Goal: Check status: Check status

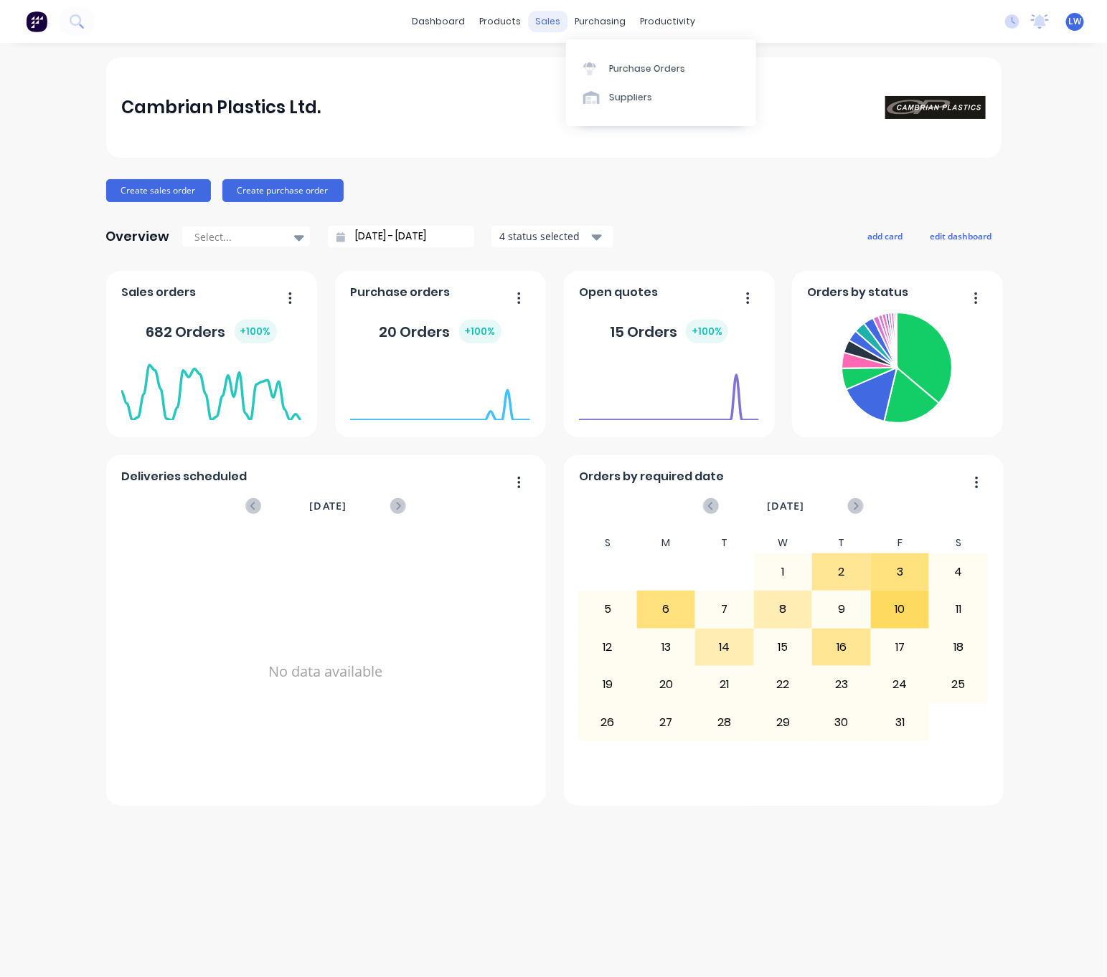
click at [543, 27] on div "sales" at bounding box center [547, 22] width 39 height 22
click at [586, 65] on div "Sales Orders" at bounding box center [601, 68] width 59 height 13
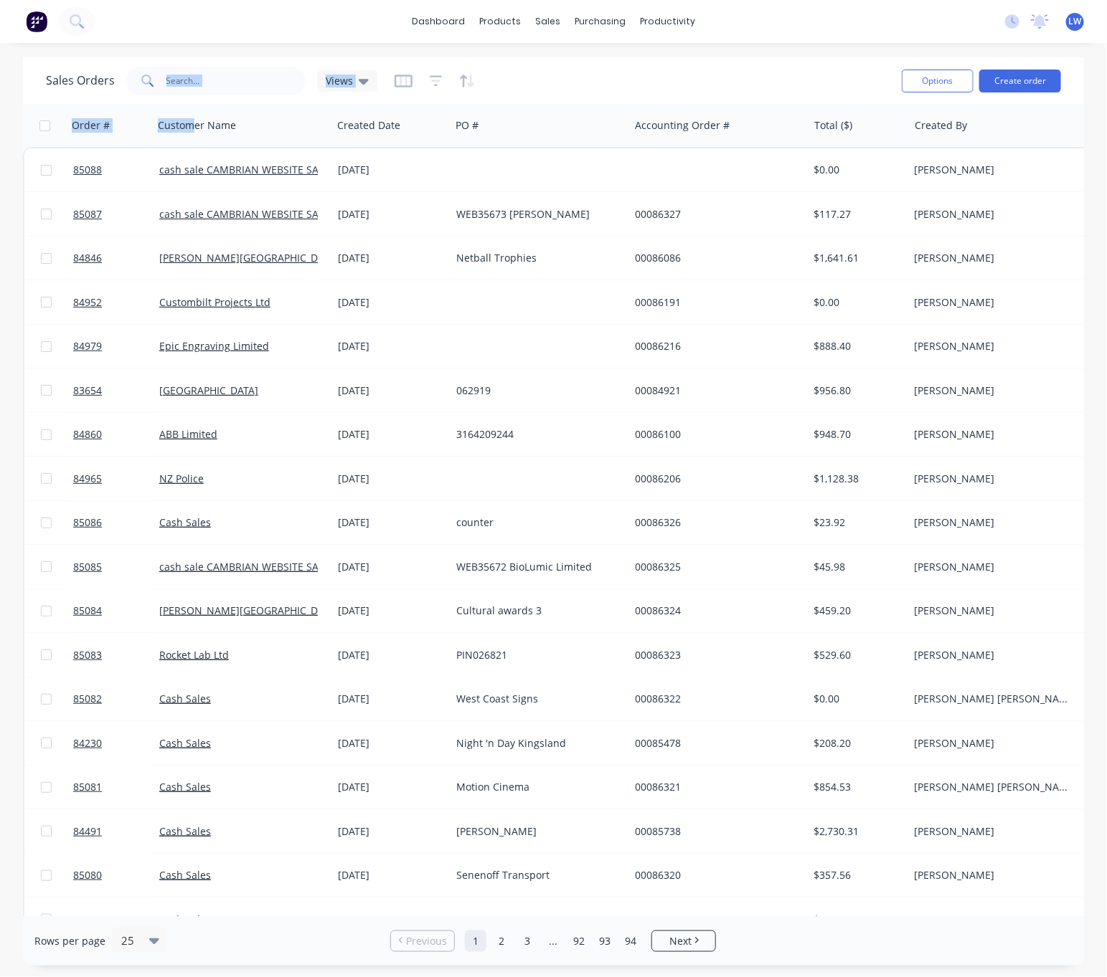
click at [191, 102] on div "Sales Orders Views Options Create order Order # Customer Name Created Date PO #…" at bounding box center [553, 511] width 1061 height 909
click at [199, 86] on input "text" at bounding box center [236, 81] width 140 height 29
click at [282, 86] on input "text" at bounding box center [236, 81] width 140 height 29
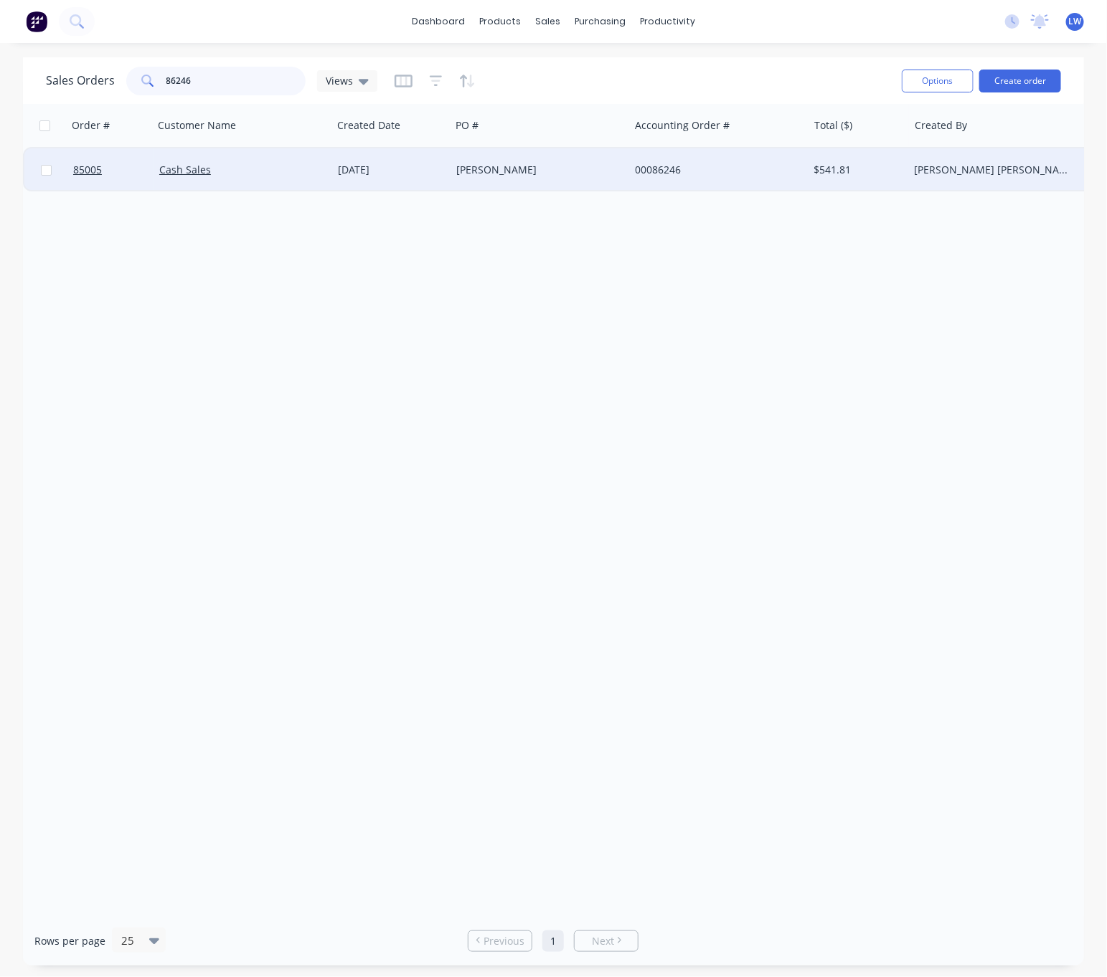
type input "86246"
click at [305, 171] on div "Cash Sales" at bounding box center [238, 170] width 159 height 14
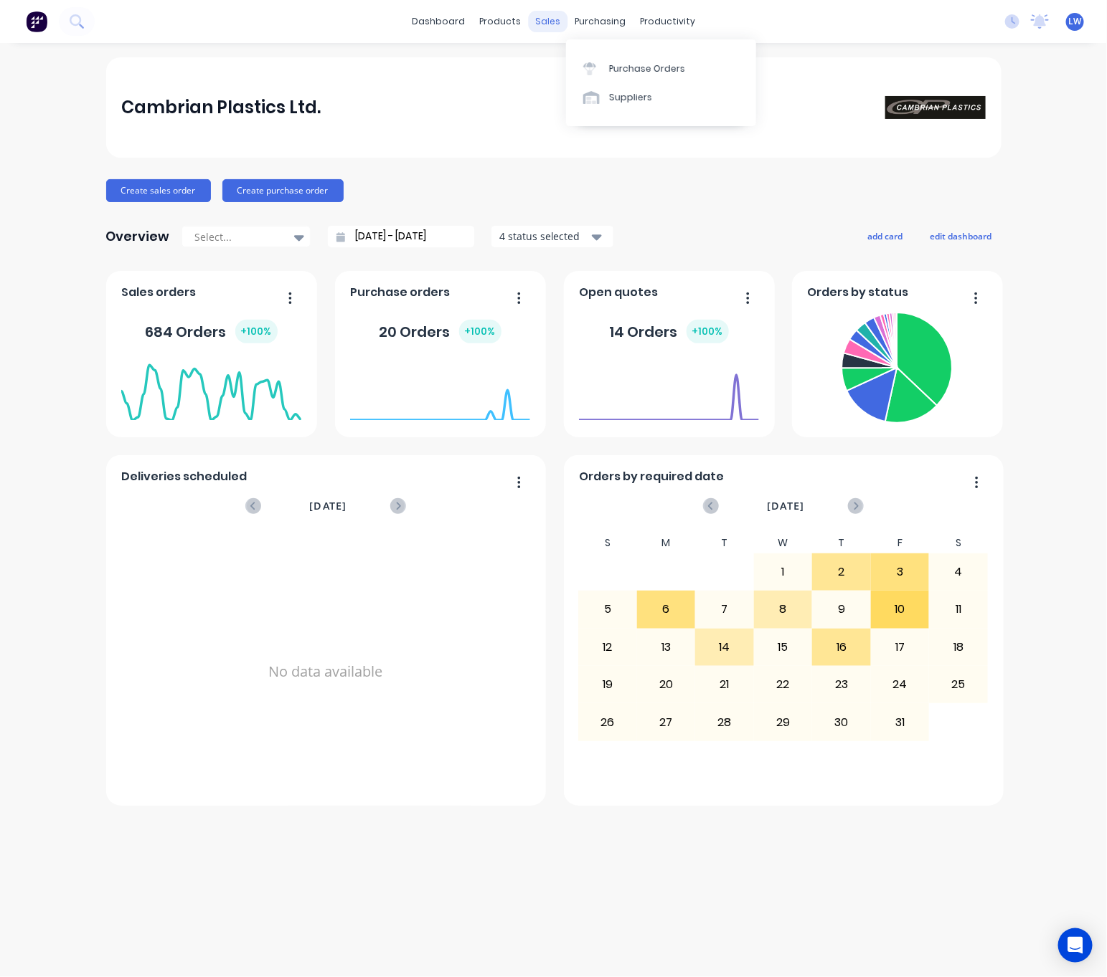
click at [546, 19] on div "sales" at bounding box center [547, 22] width 39 height 22
click at [607, 69] on div "Sales Orders" at bounding box center [601, 68] width 59 height 13
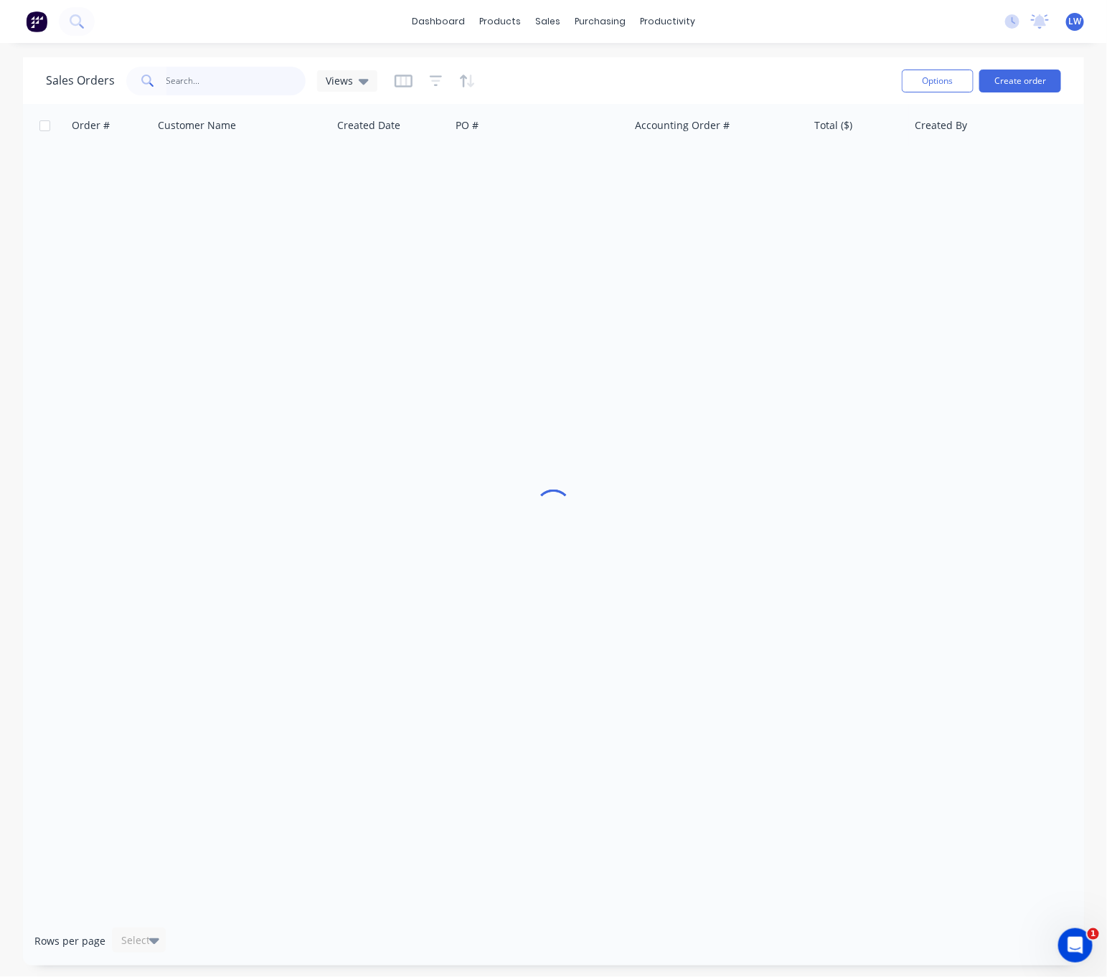
click at [240, 89] on input "text" at bounding box center [236, 81] width 140 height 29
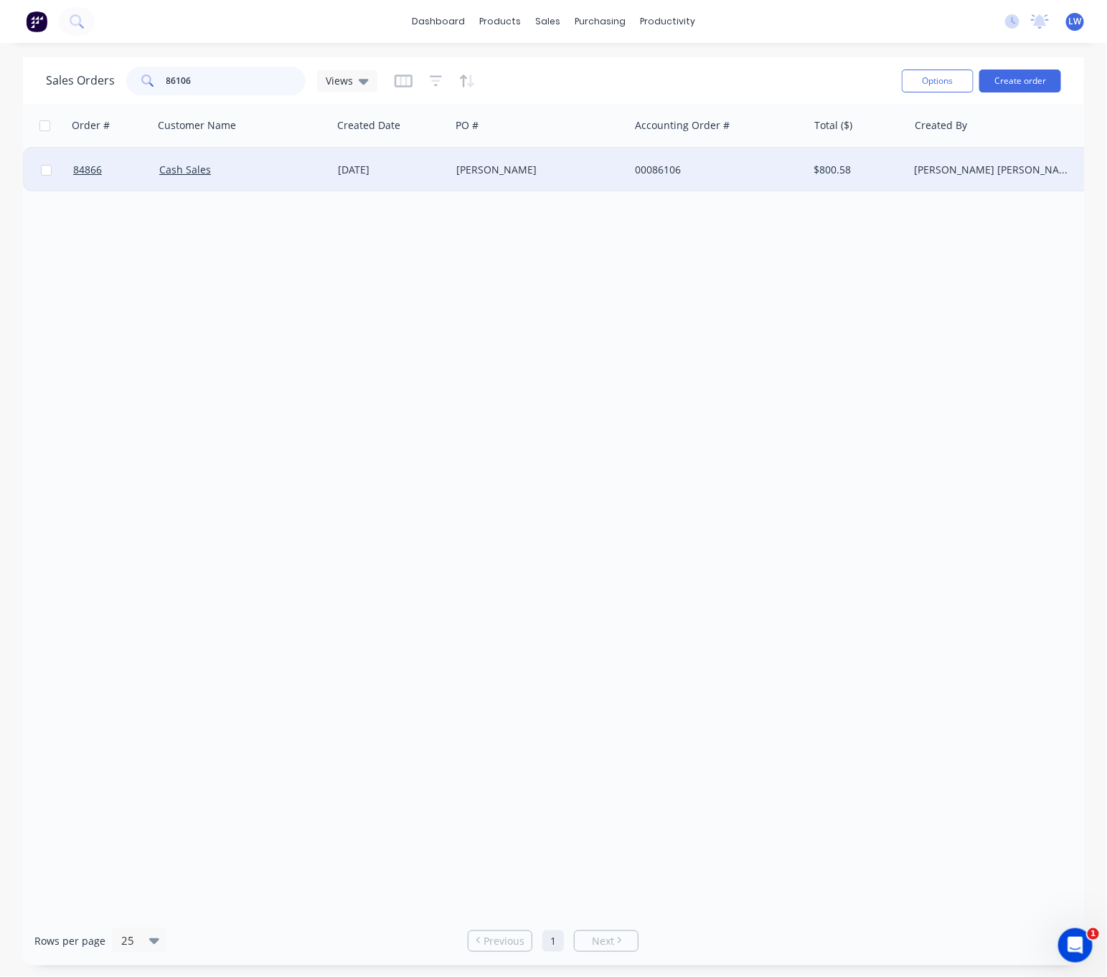
type input "86106"
click at [514, 172] on div "Mark Walker" at bounding box center [535, 170] width 159 height 14
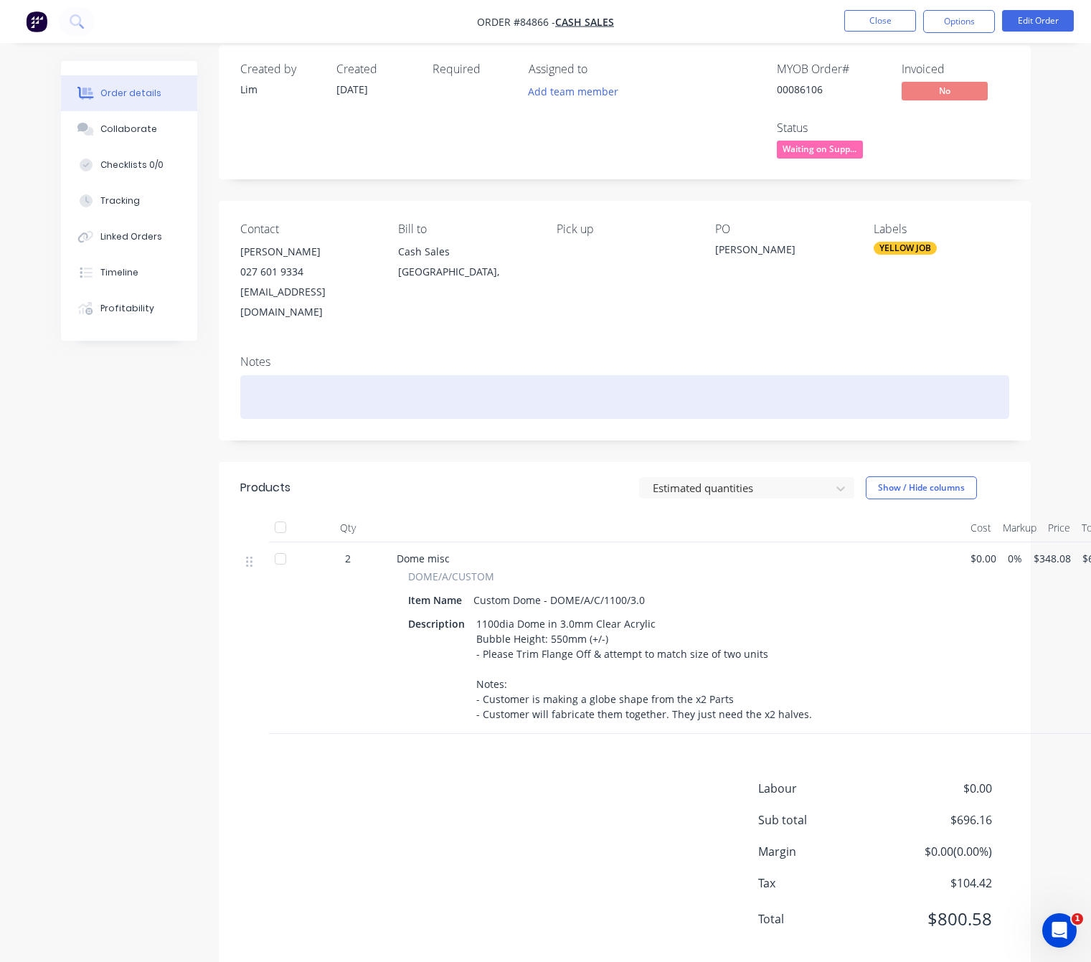
scroll to position [24, 0]
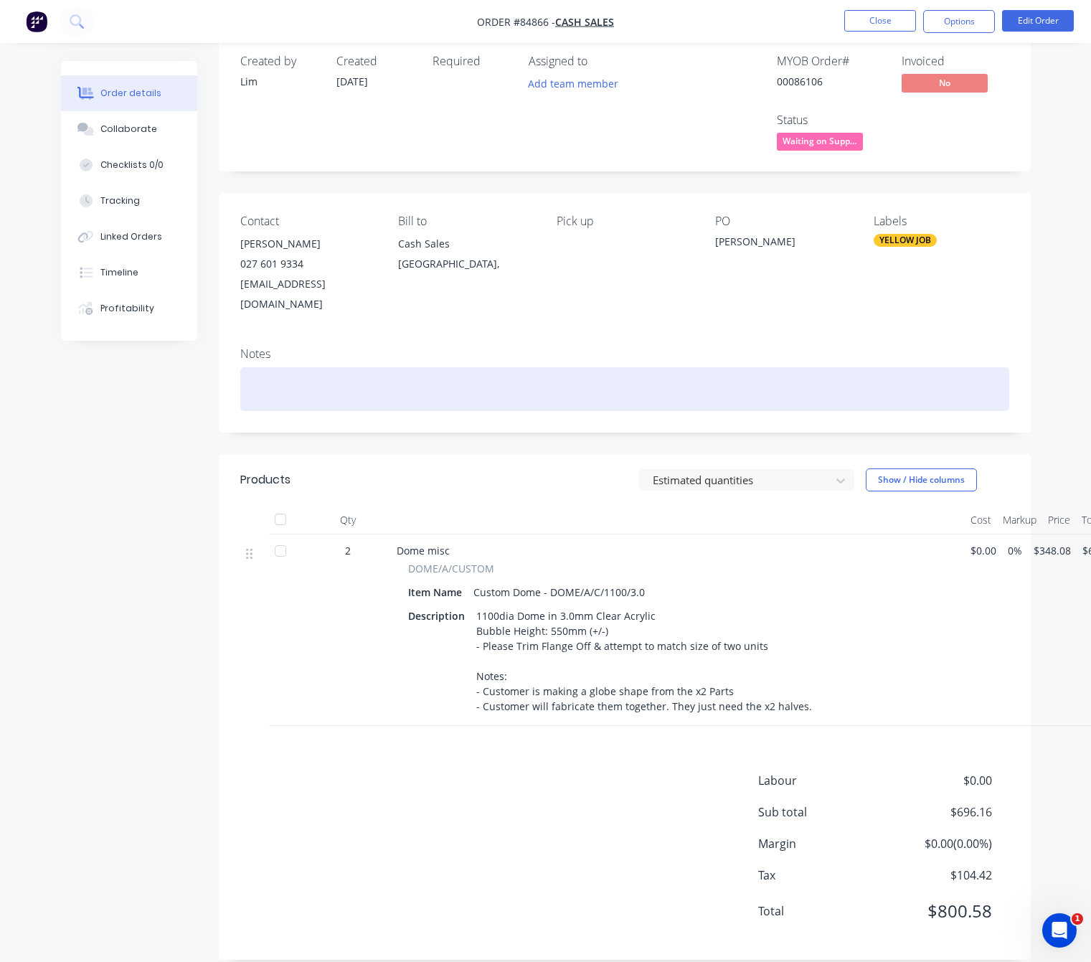
click at [422, 375] on div at bounding box center [624, 389] width 769 height 44
click at [332, 370] on div "Payment Made - Emailed 10/06/25" at bounding box center [624, 389] width 769 height 44
drag, startPoint x: 332, startPoint y: 364, endPoint x: 387, endPoint y: 372, distance: 55.9
click at [332, 367] on div "Payment Made - Confirmation Emailed 10/06/25" at bounding box center [624, 389] width 769 height 44
click at [510, 373] on div "Payment Made - Confirmation Emailed 10/06/25" at bounding box center [624, 389] width 769 height 44
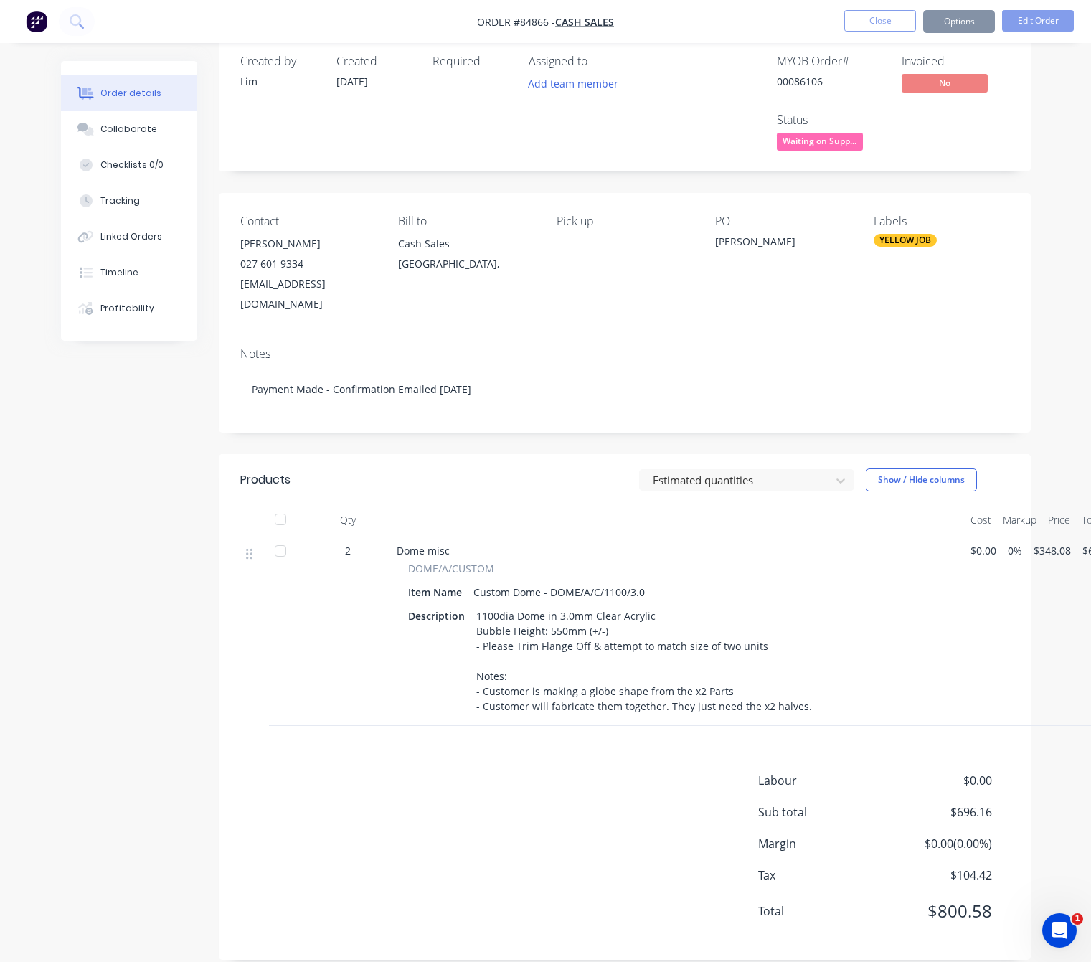
drag, startPoint x: 168, startPoint y: 515, endPoint x: 204, endPoint y: 513, distance: 36.6
click at [169, 514] on div "Created by Lim Created 25/09/25 Required Assigned to Add team member MYOB Order…" at bounding box center [546, 509] width 970 height 944
click at [161, 411] on div "Created by Lim Created 25/09/25 Required Assigned to Add team member MYOB Order…" at bounding box center [546, 509] width 970 height 944
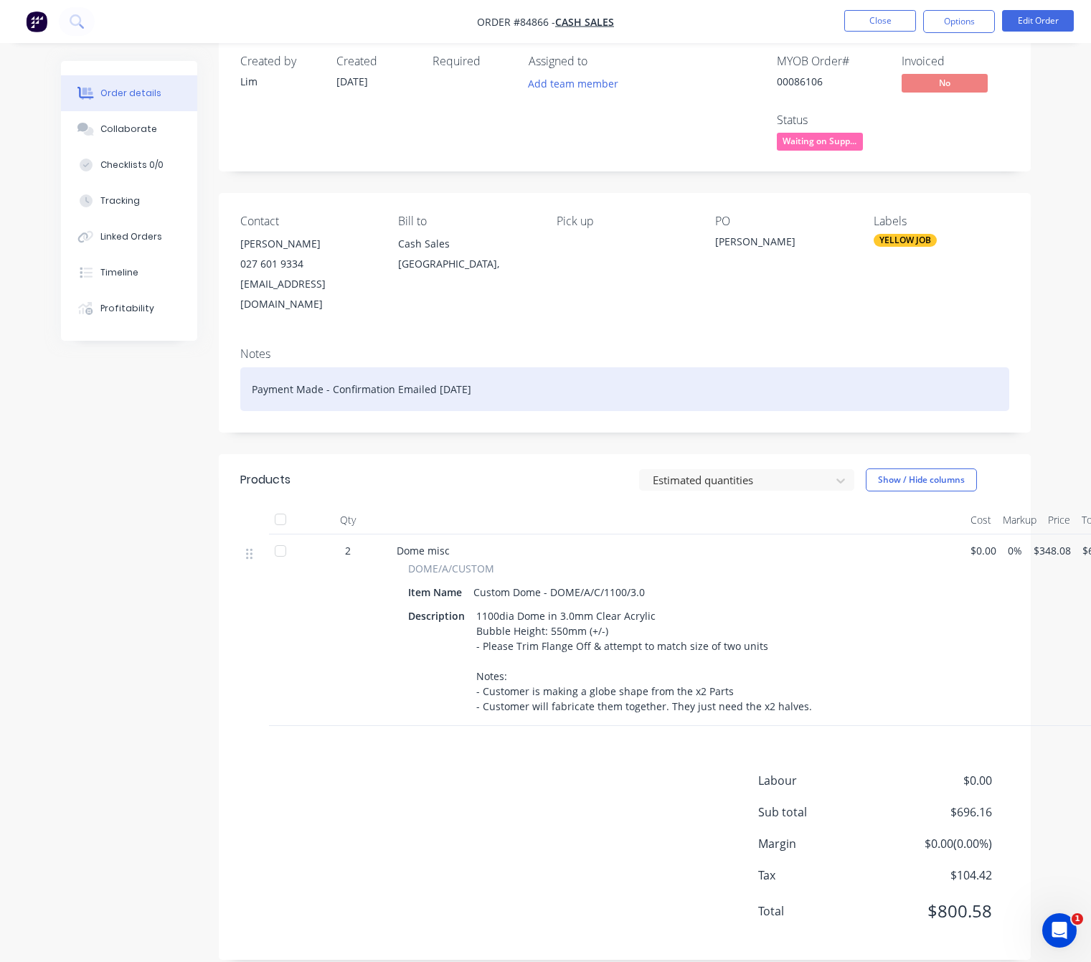
click at [288, 368] on div "Payment Made - Confirmation Emailed 10/06/25" at bounding box center [624, 389] width 769 height 44
click at [319, 367] on div "Payment Made - Confirmation Emailed 10/06/25" at bounding box center [624, 389] width 769 height 44
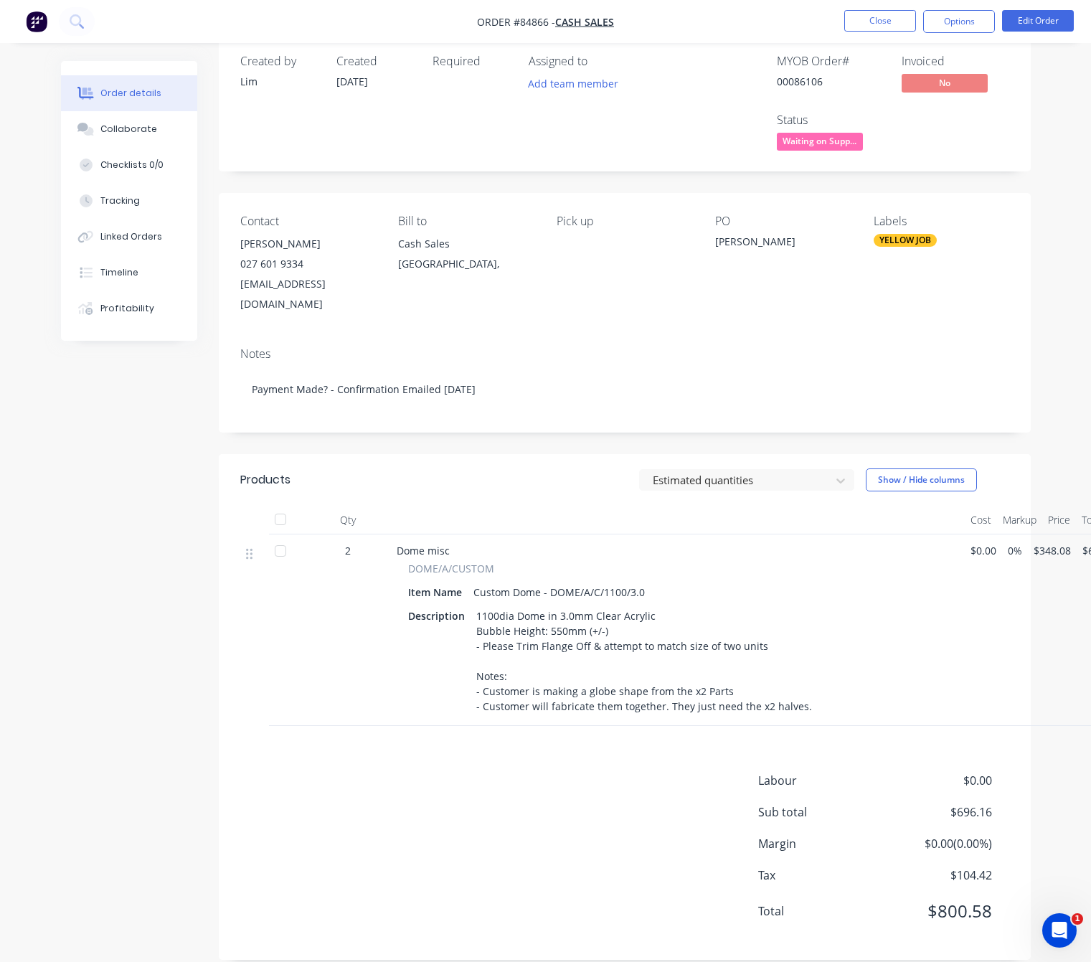
click at [138, 622] on div "Created by Lim Created 25/09/25 Required Assigned to Add team member MYOB Order…" at bounding box center [546, 509] width 970 height 944
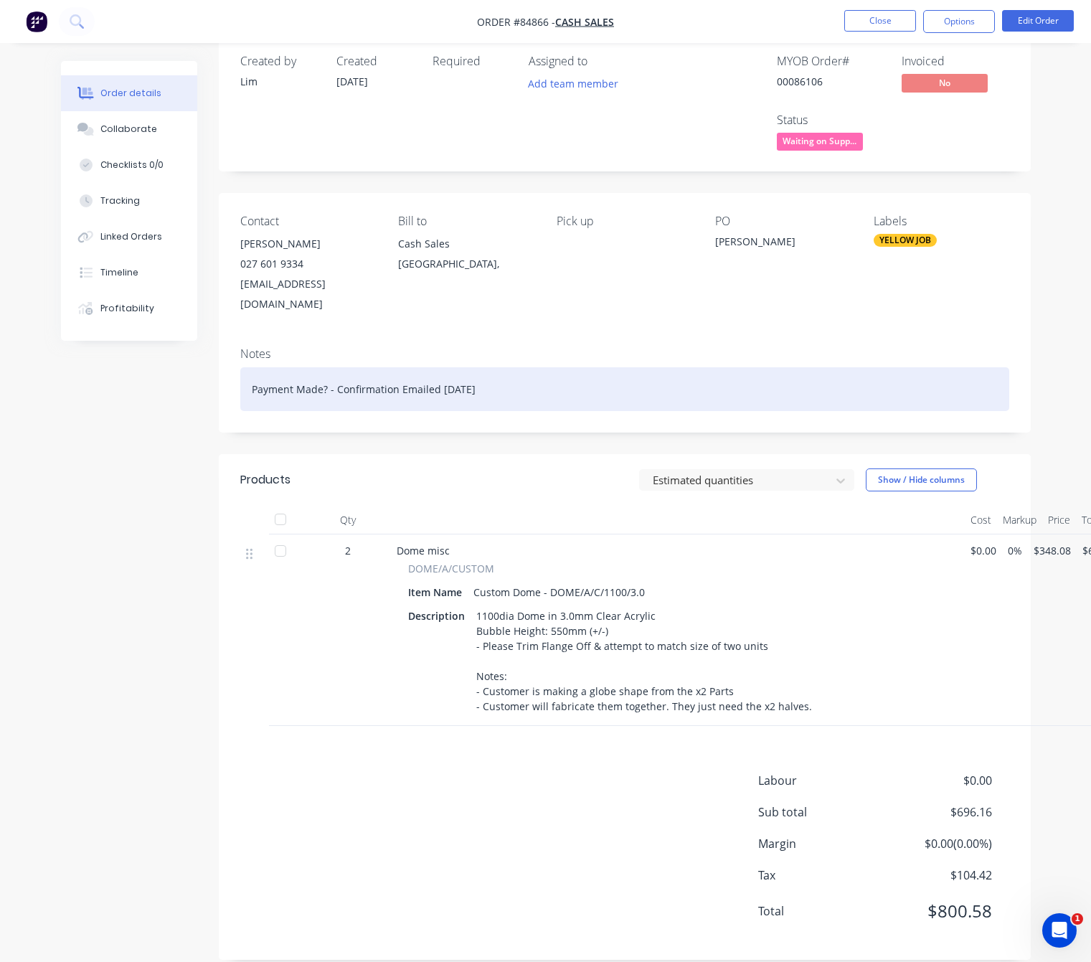
click at [323, 369] on div "Payment Made? - Confirmation Emailed 10/06/25" at bounding box center [624, 389] width 769 height 44
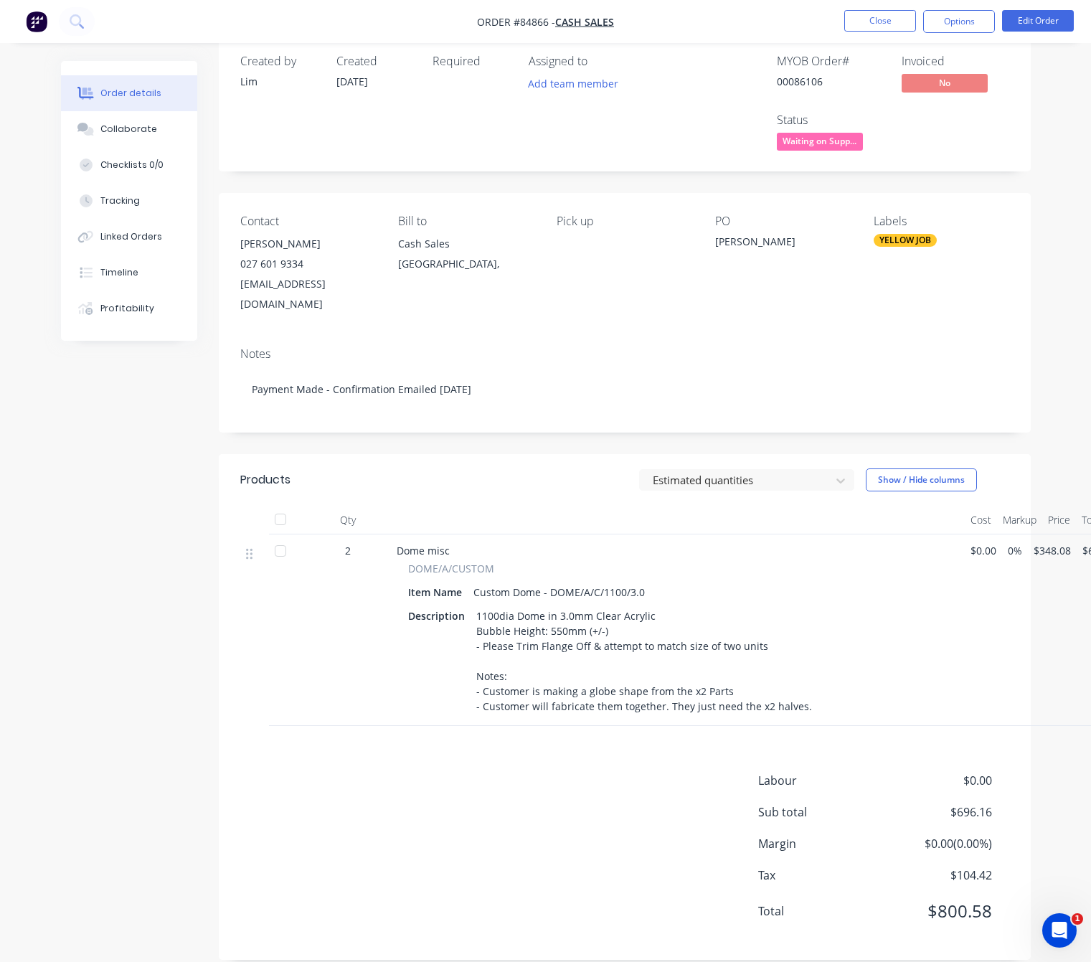
click at [39, 640] on div "Order details Collaborate Checklists 0/0 Tracking Linked Orders Timeline Profit…" at bounding box center [545, 478] width 1091 height 1005
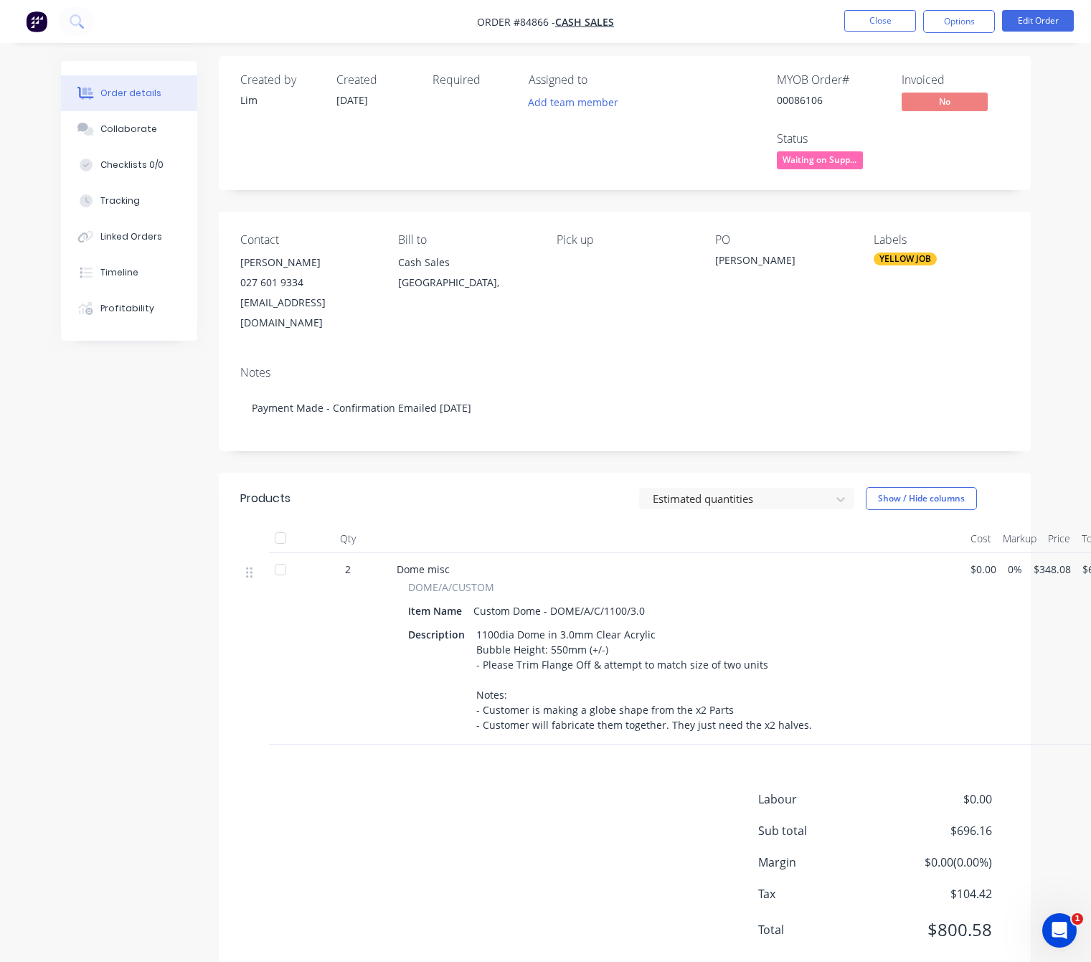
scroll to position [0, 0]
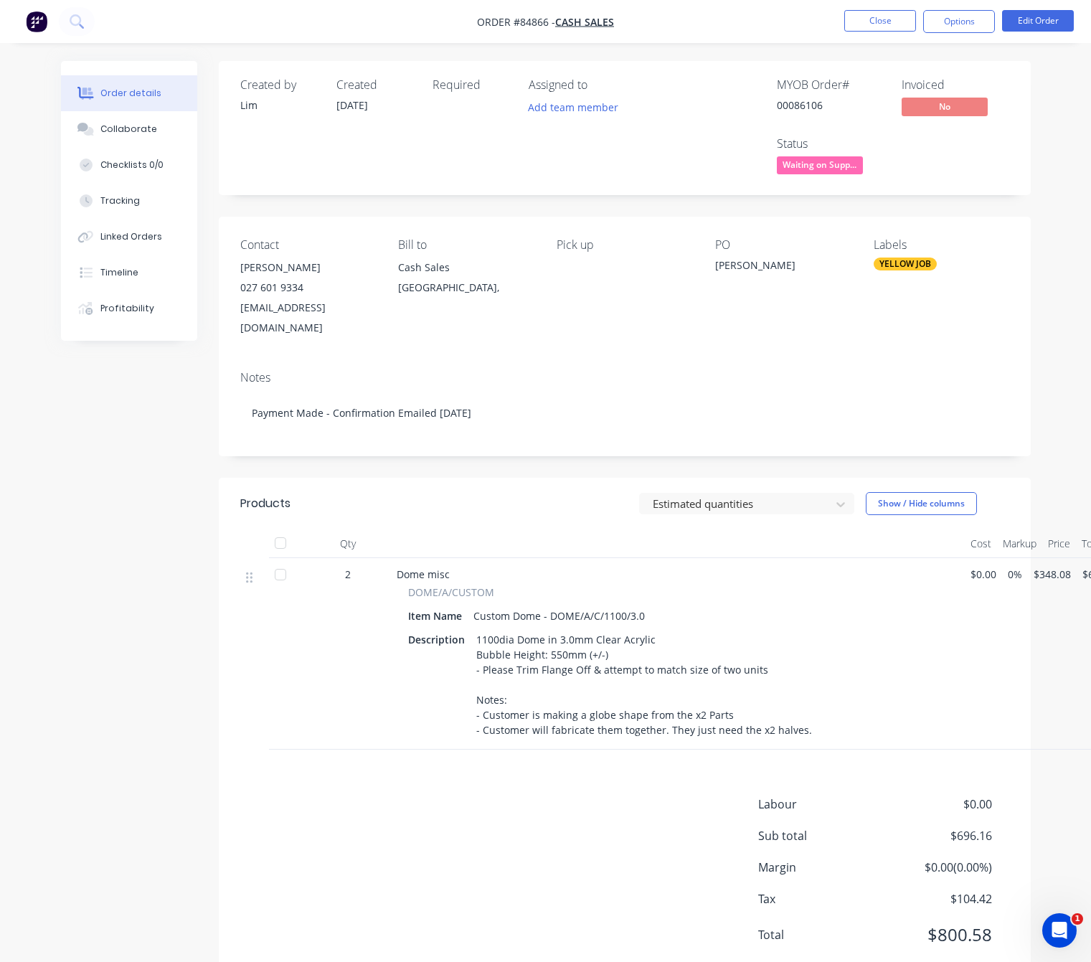
click at [835, 169] on span "Waiting on Supp..." at bounding box center [820, 165] width 86 height 18
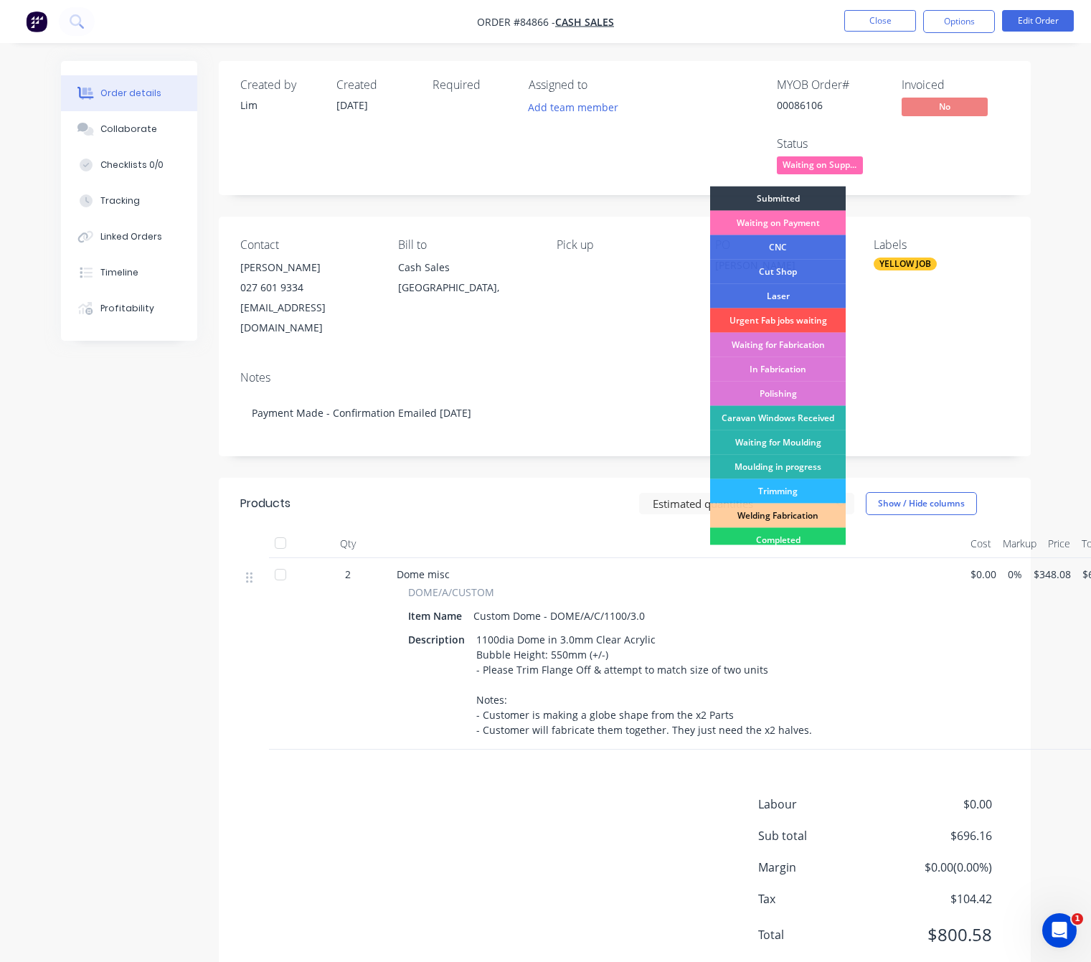
click at [980, 177] on div "MYOB Order # 00086106 Invoiced No Status Waiting on Supp... Submitted Waiting o…" at bounding box center [840, 128] width 337 height 100
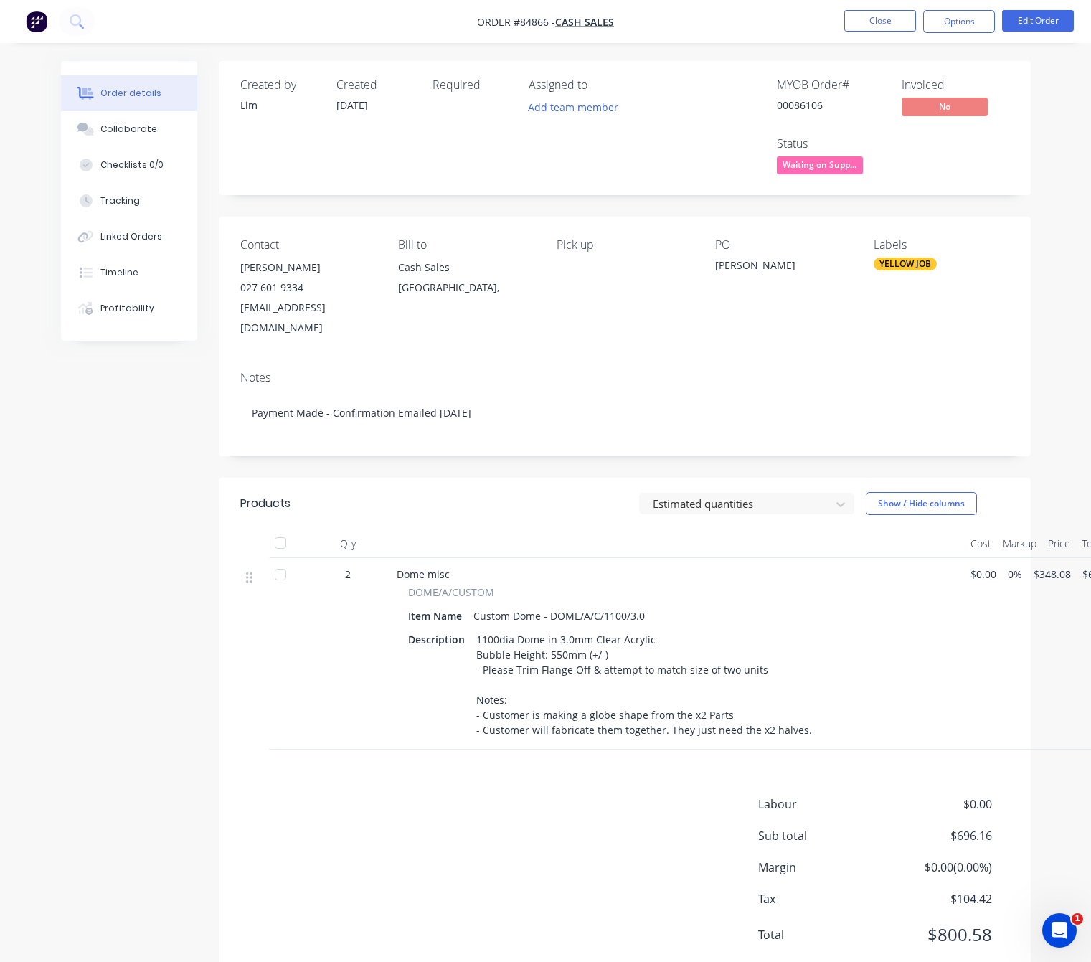
click at [829, 170] on span "Waiting on Supp..." at bounding box center [820, 165] width 86 height 18
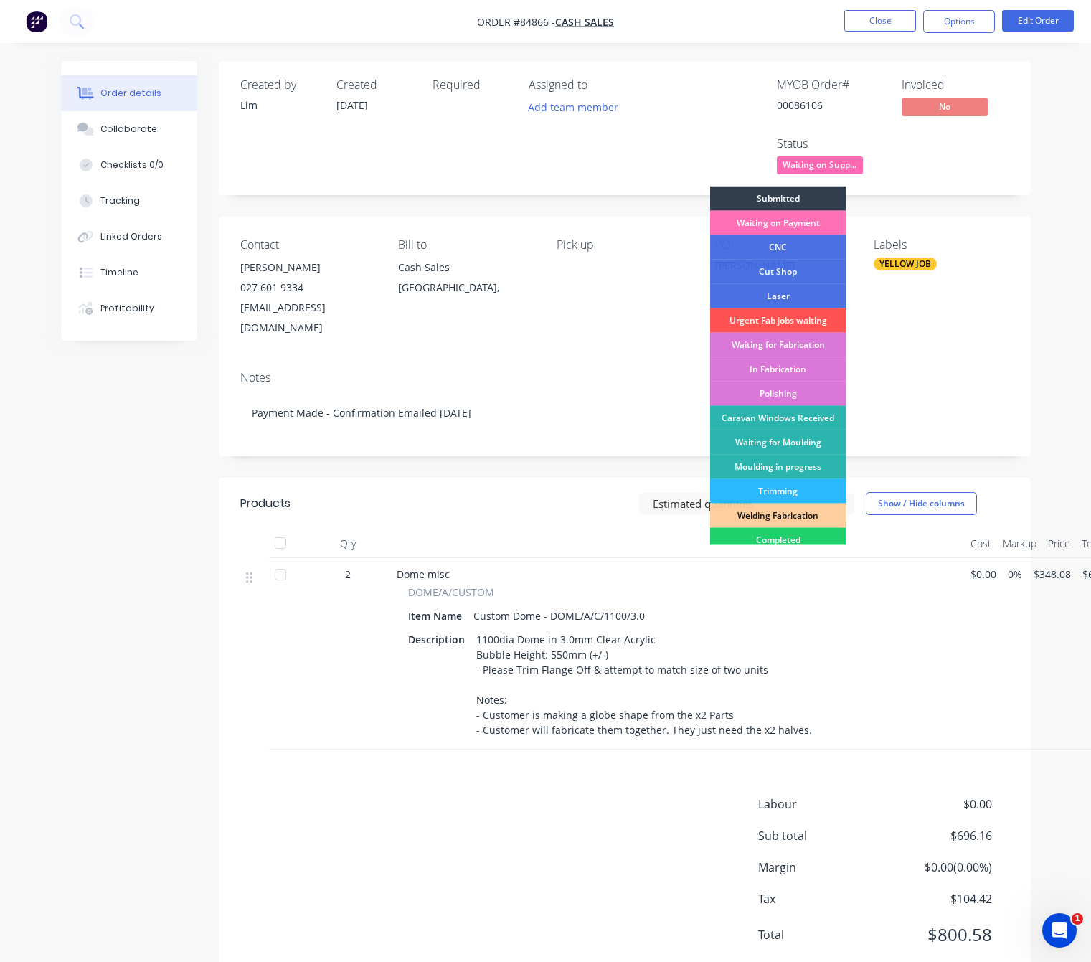
click at [938, 187] on div "Created by Lim Created 25/09/25 Required Assigned to Add team member MYOB Order…" at bounding box center [625, 128] width 812 height 134
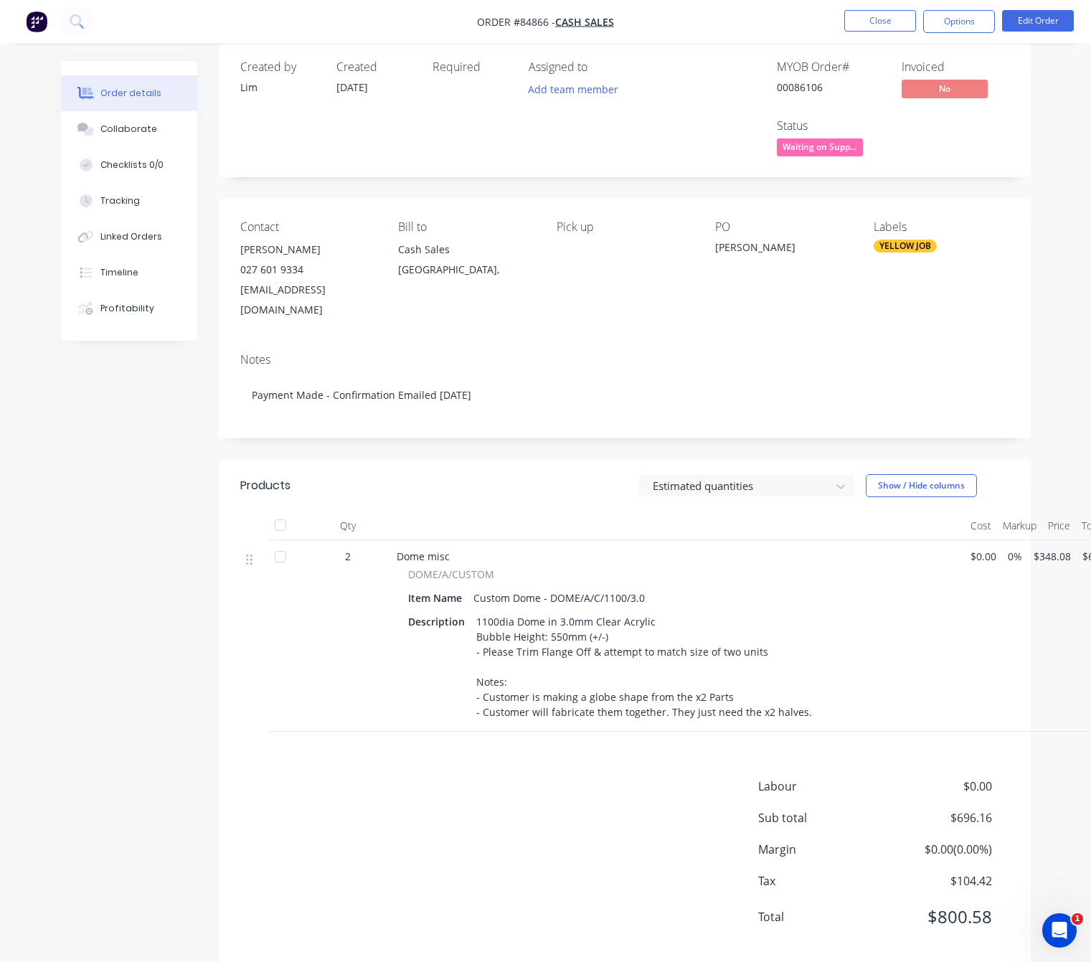
scroll to position [24, 0]
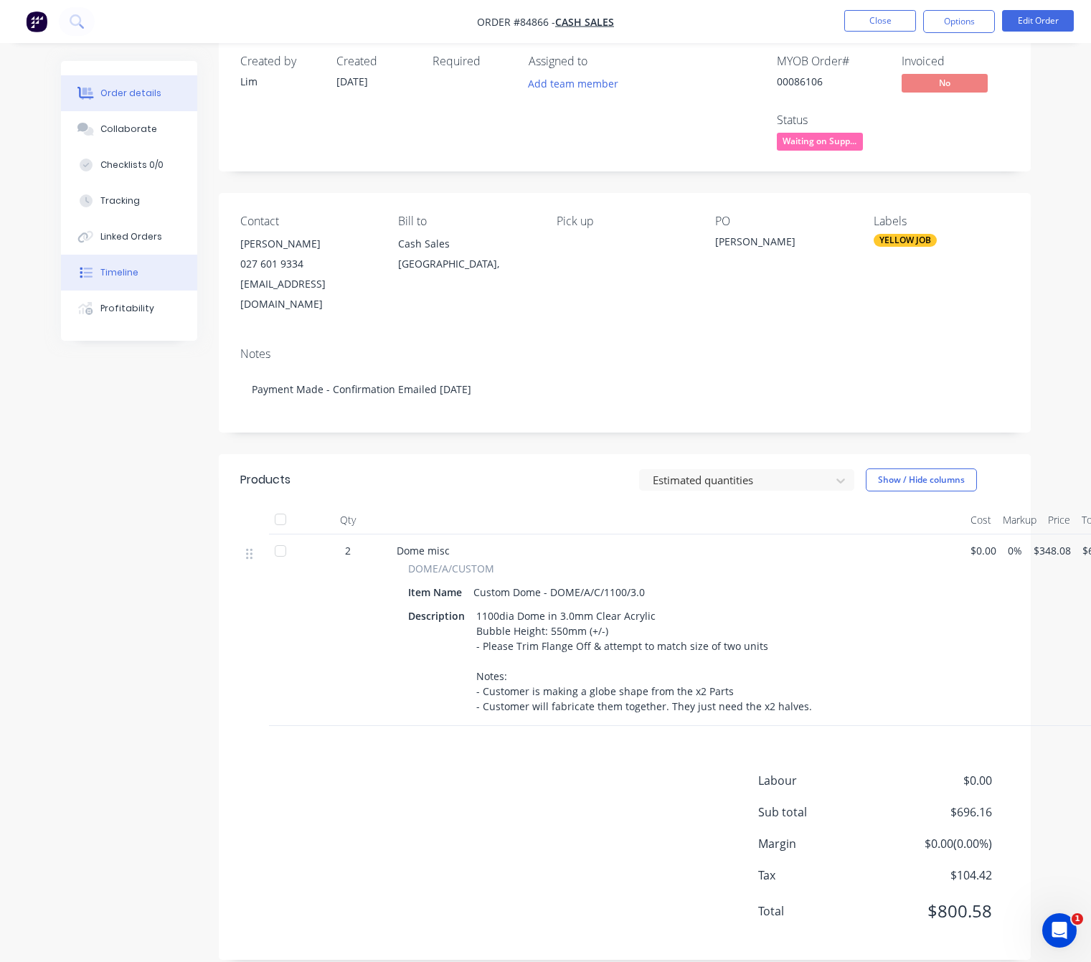
click at [116, 273] on div "Timeline" at bounding box center [119, 272] width 38 height 13
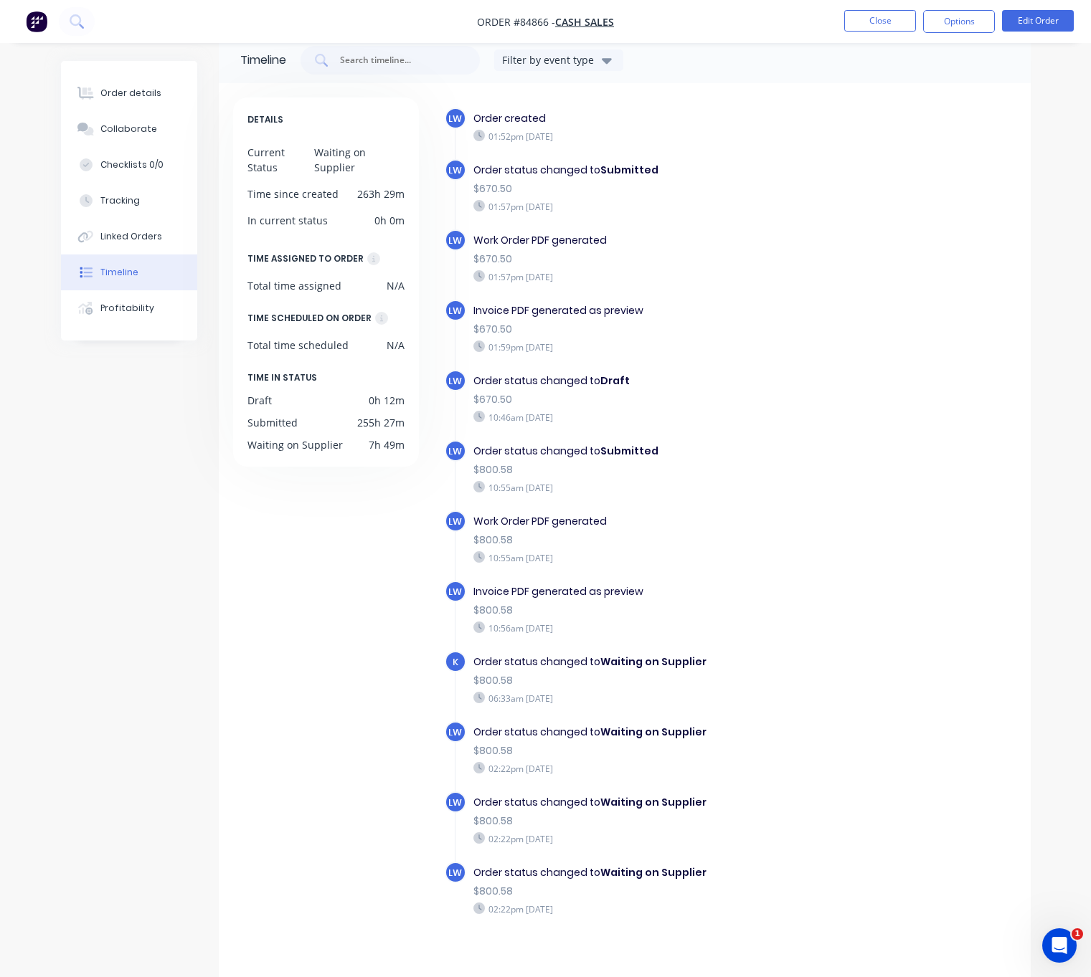
scroll to position [31, 0]
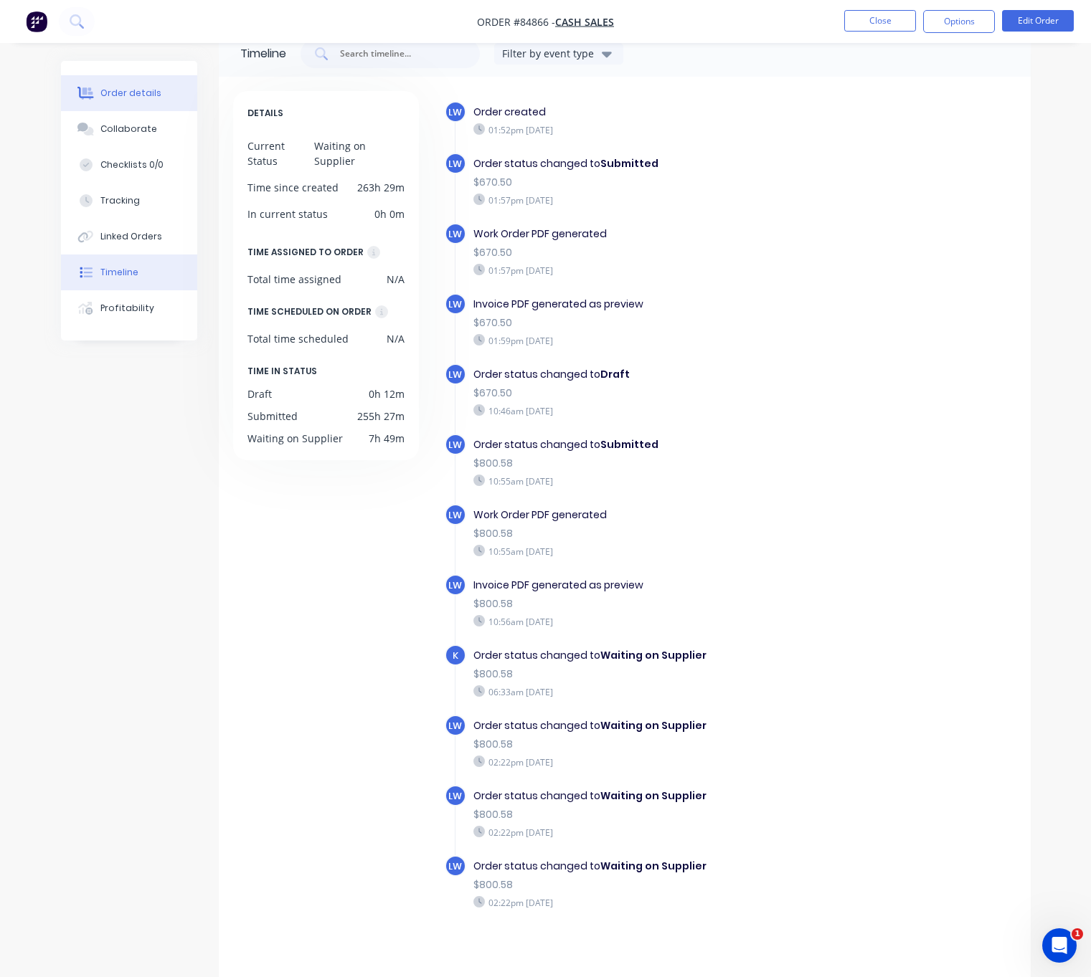
click at [133, 91] on div "Order details" at bounding box center [130, 93] width 61 height 13
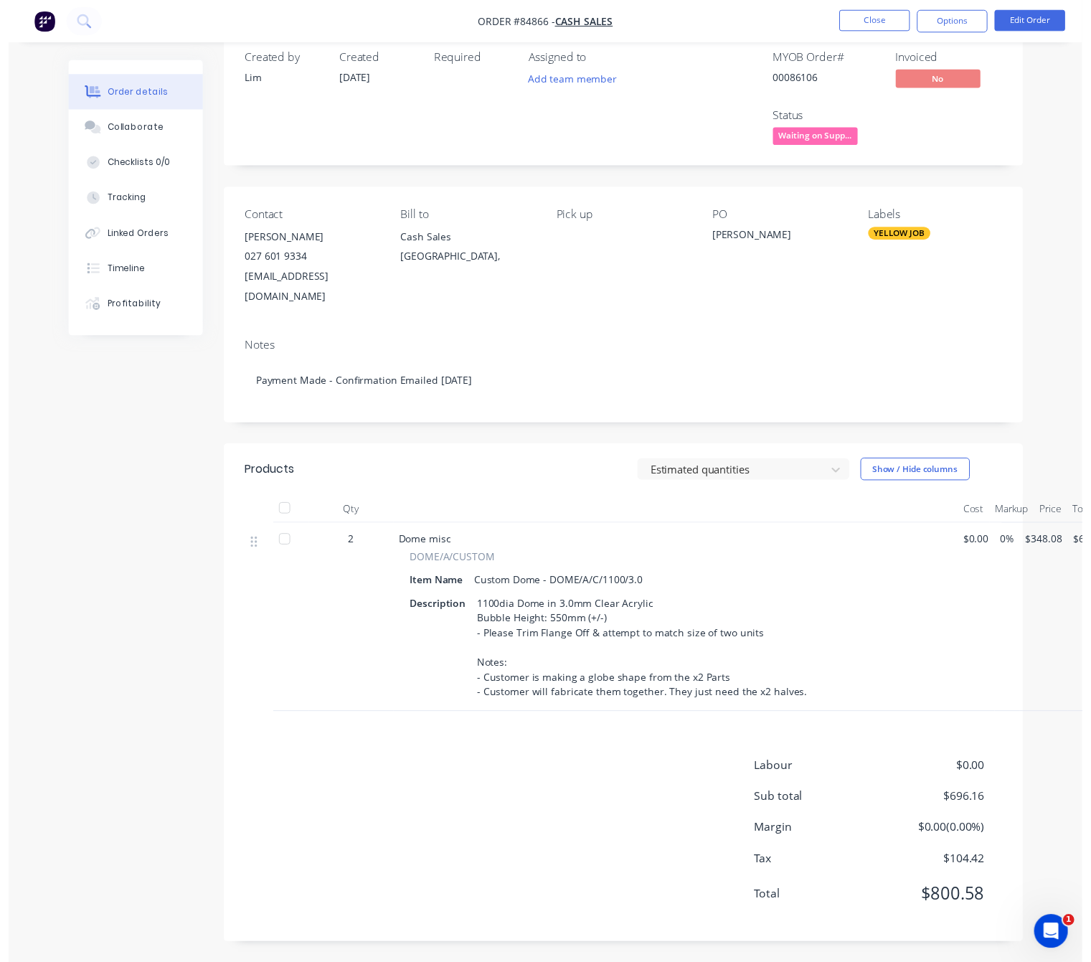
scroll to position [24, 0]
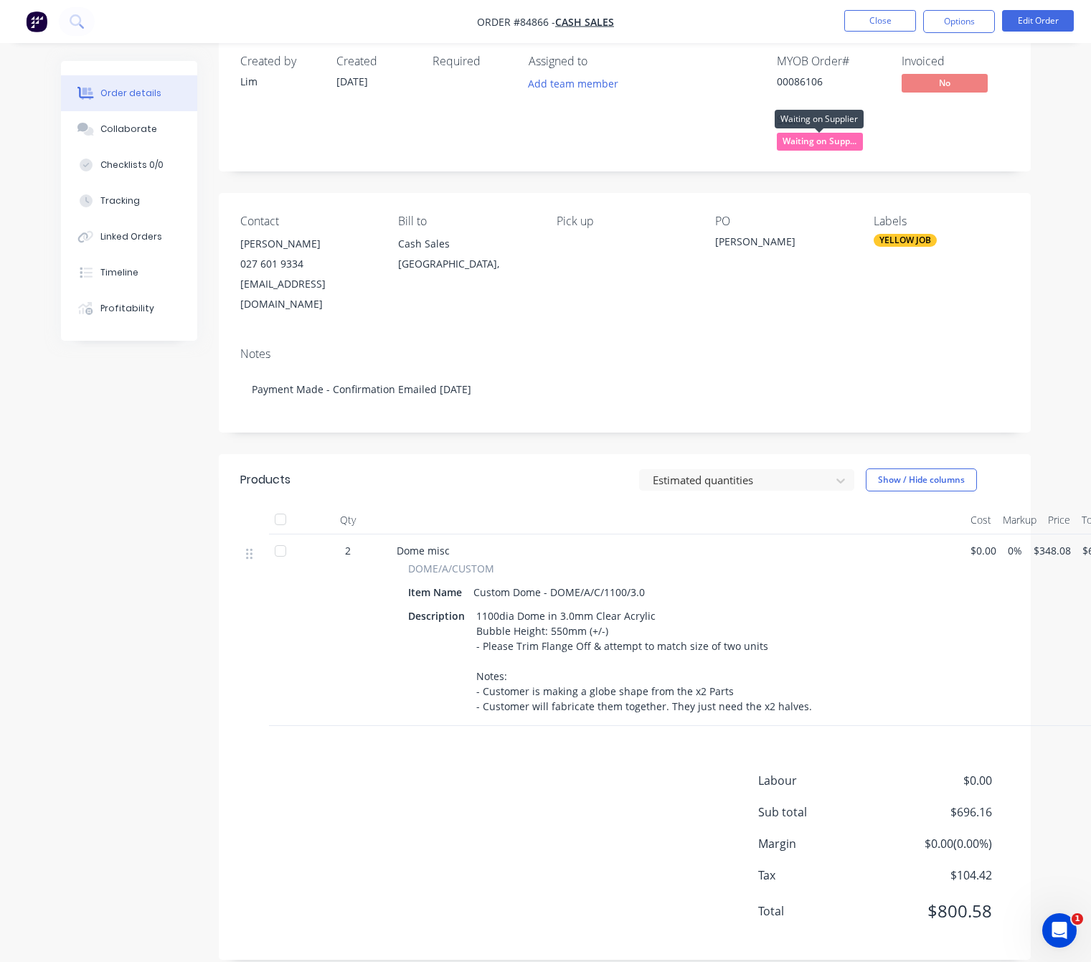
click at [830, 147] on span "Waiting on Supp..." at bounding box center [820, 142] width 86 height 18
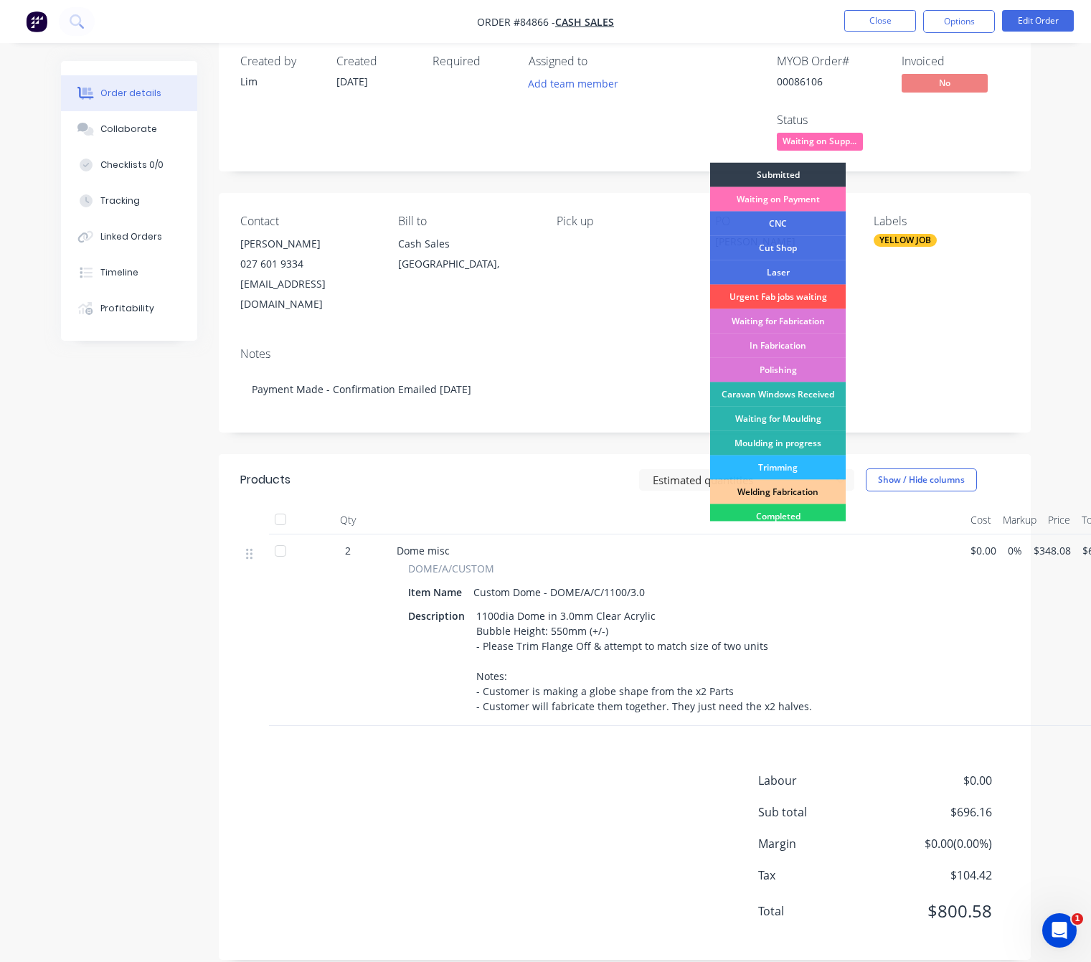
click at [909, 149] on div "MYOB Order # 00086106 Invoiced No Status Waiting on Supp... Submitted Waiting o…" at bounding box center [840, 105] width 337 height 100
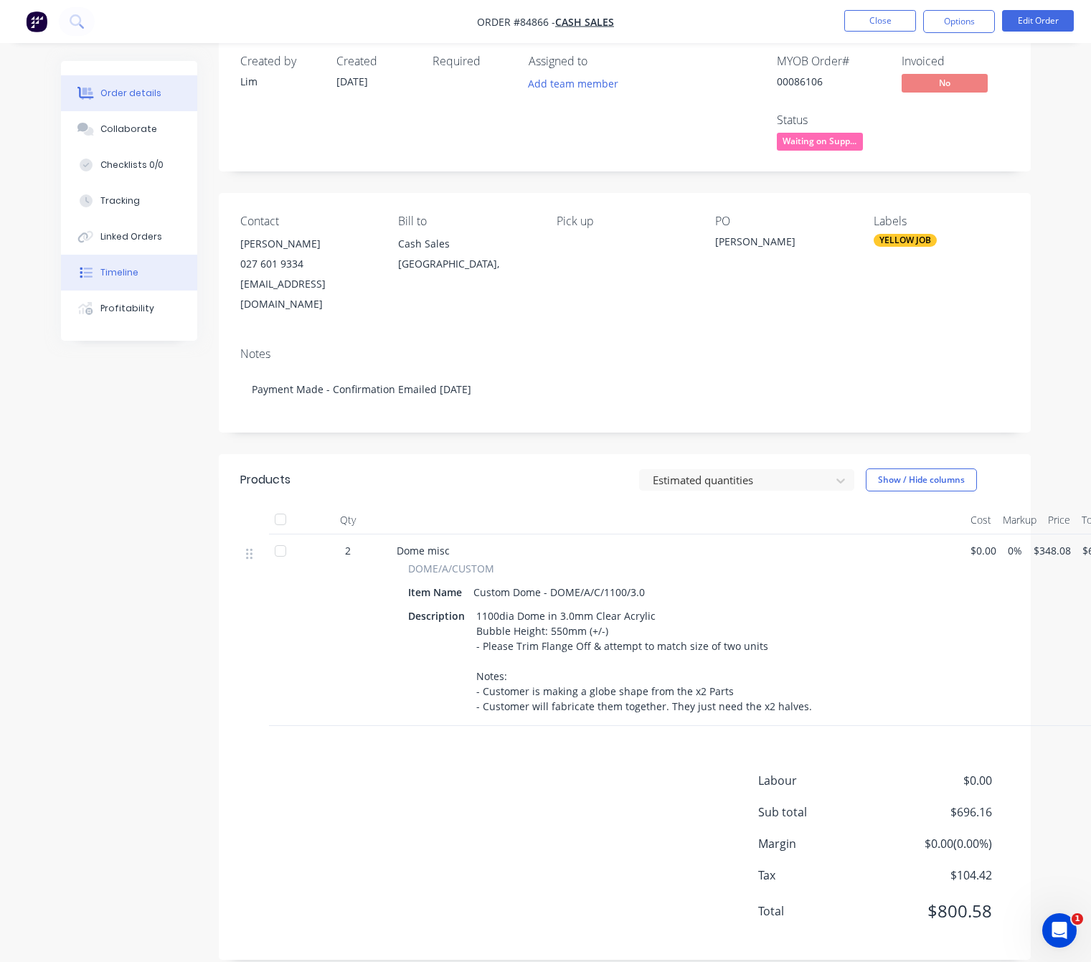
click at [168, 269] on button "Timeline" at bounding box center [129, 273] width 136 height 36
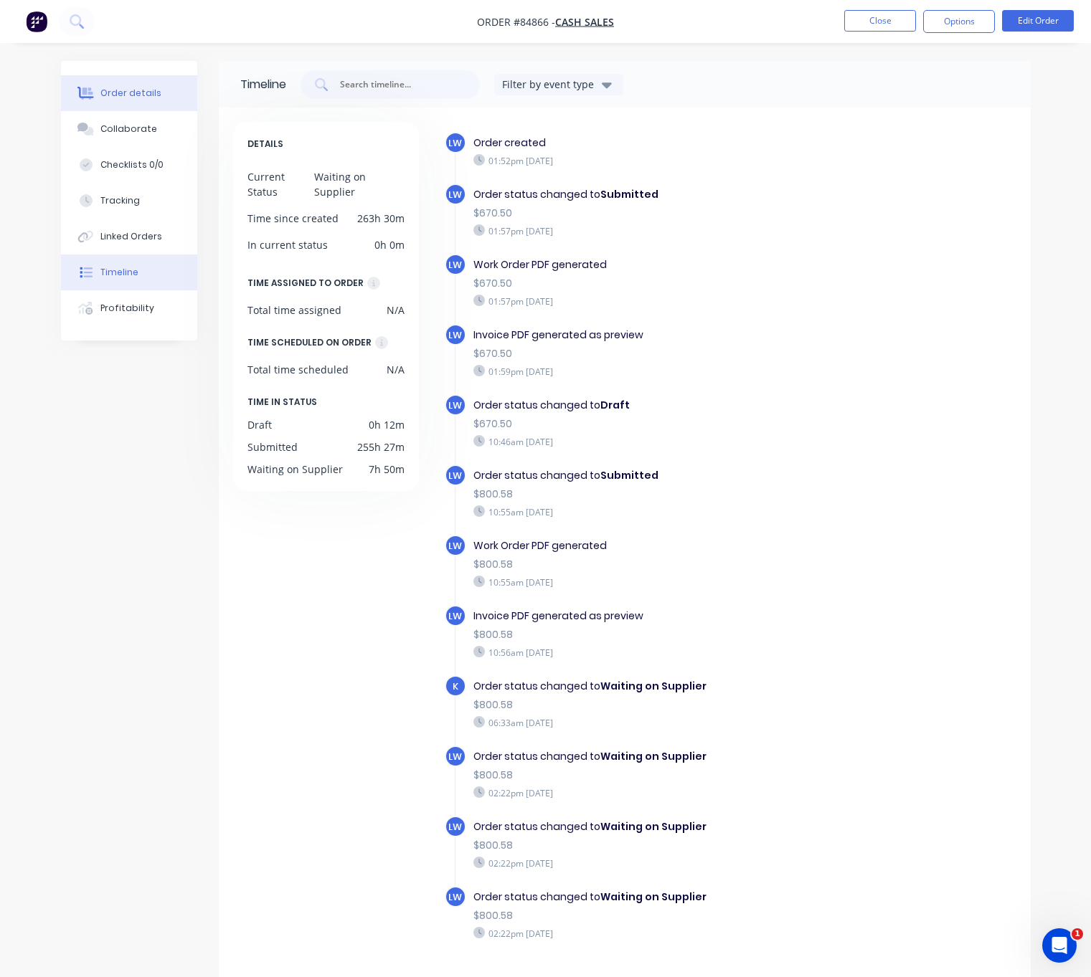
click at [125, 82] on button "Order details" at bounding box center [129, 93] width 136 height 36
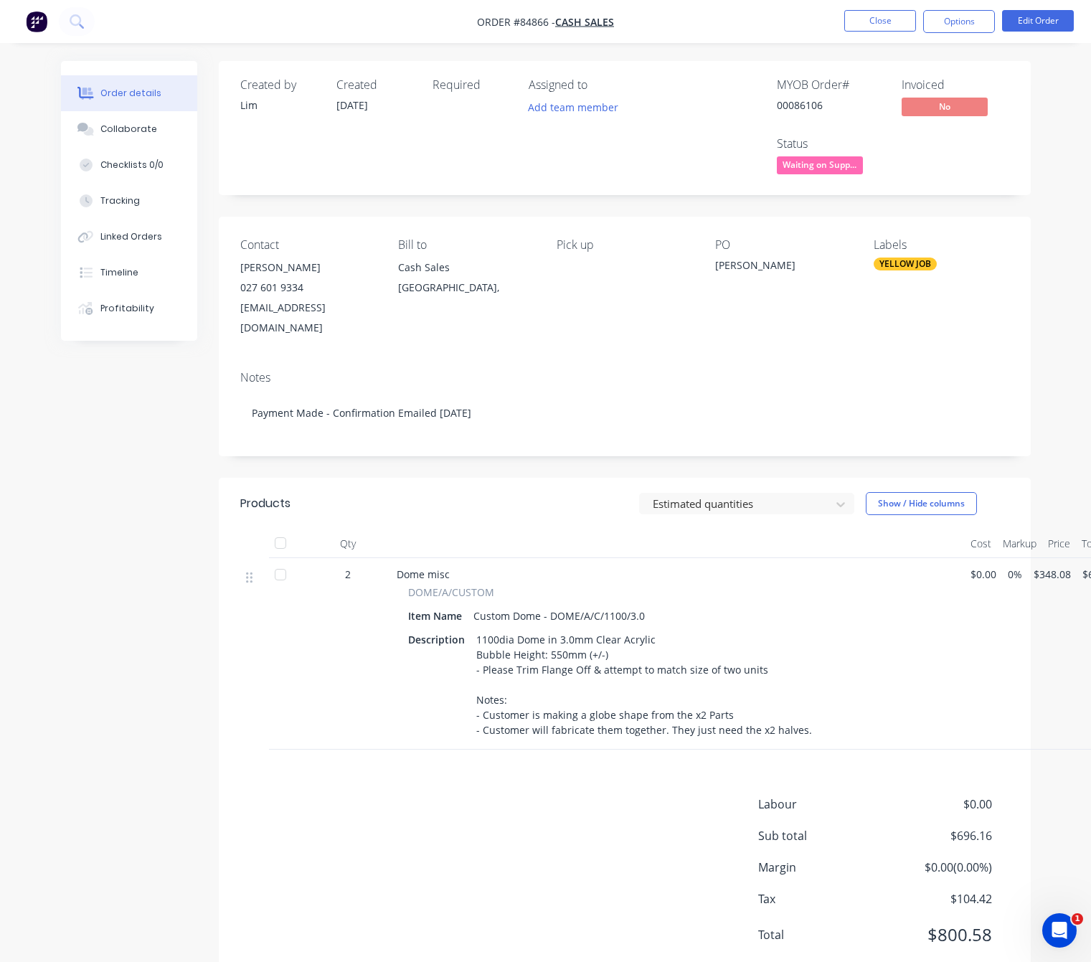
click at [842, 151] on div "Waiting on Supplier" at bounding box center [818, 142] width 89 height 19
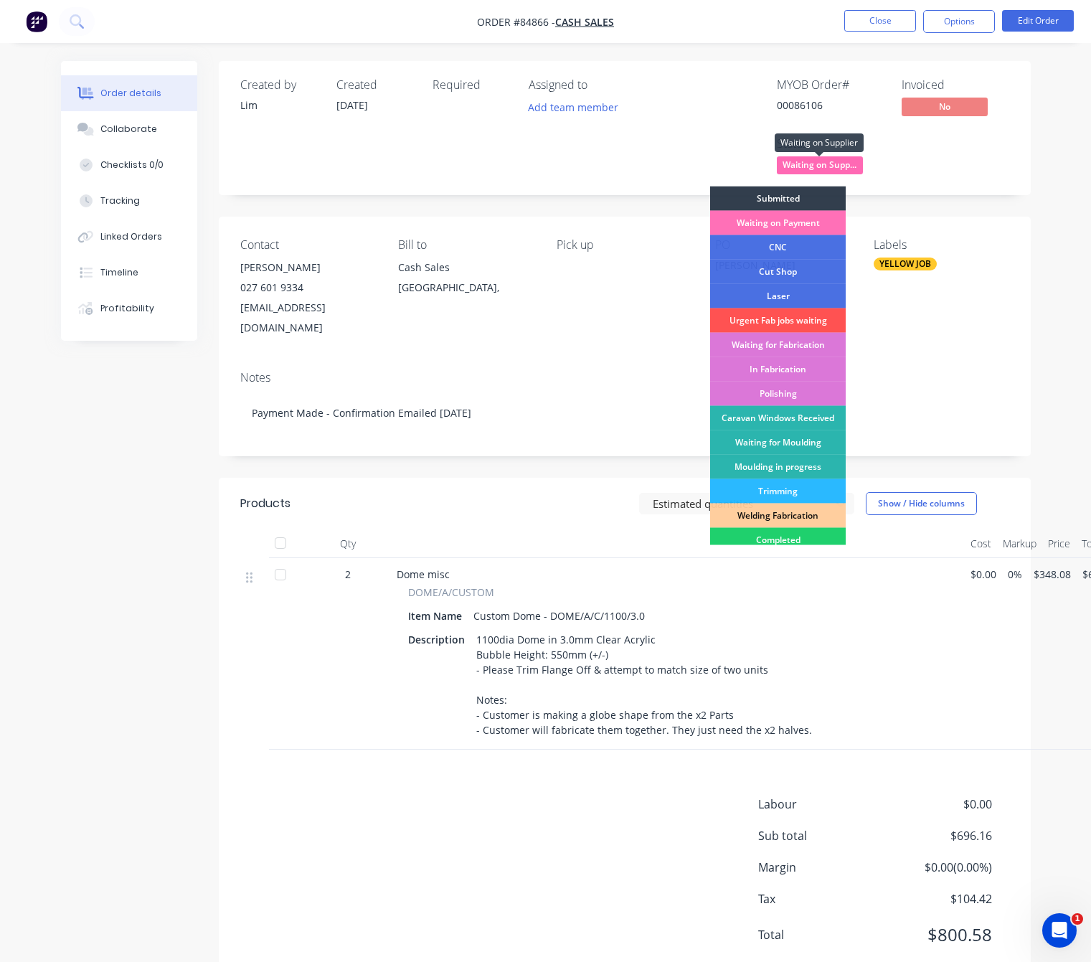
click at [843, 166] on span "Waiting on Supp..." at bounding box center [820, 165] width 86 height 18
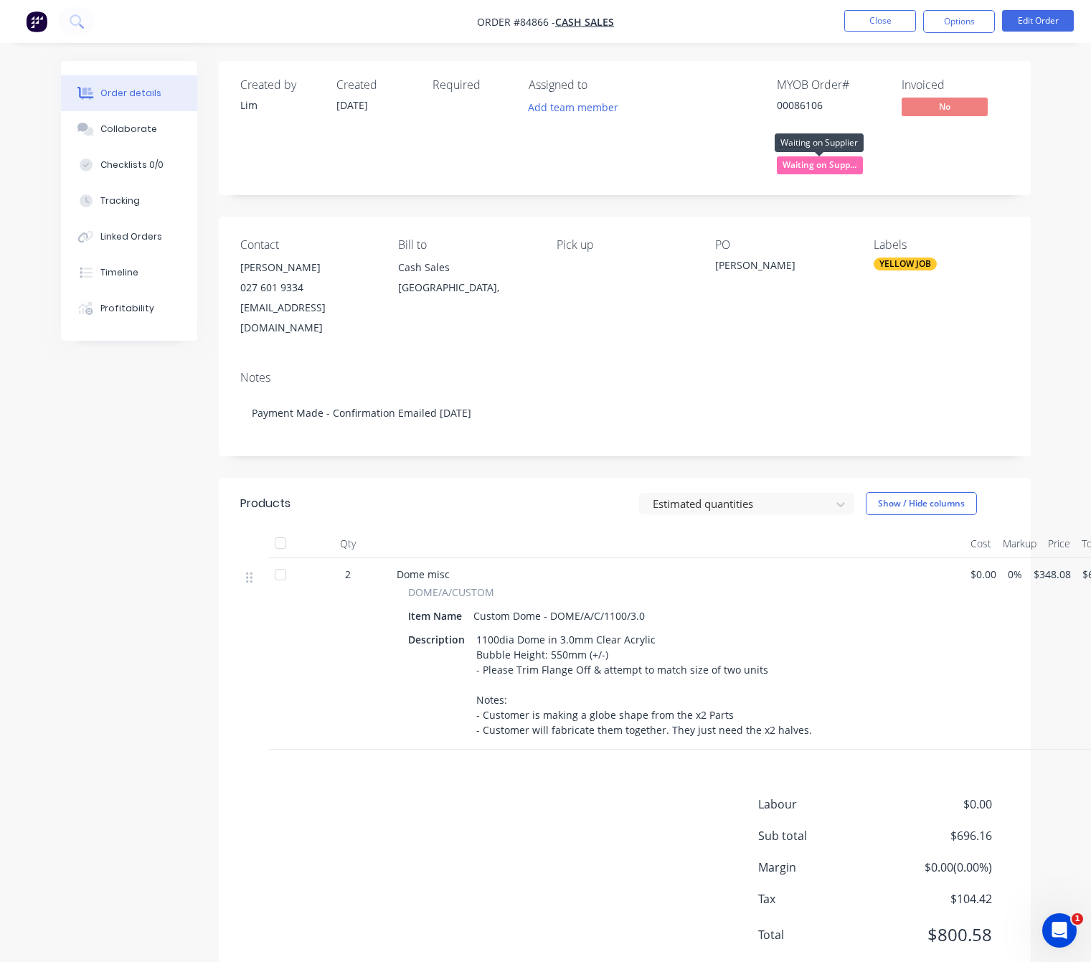
click at [842, 168] on span "Waiting on Supp..." at bounding box center [820, 165] width 86 height 18
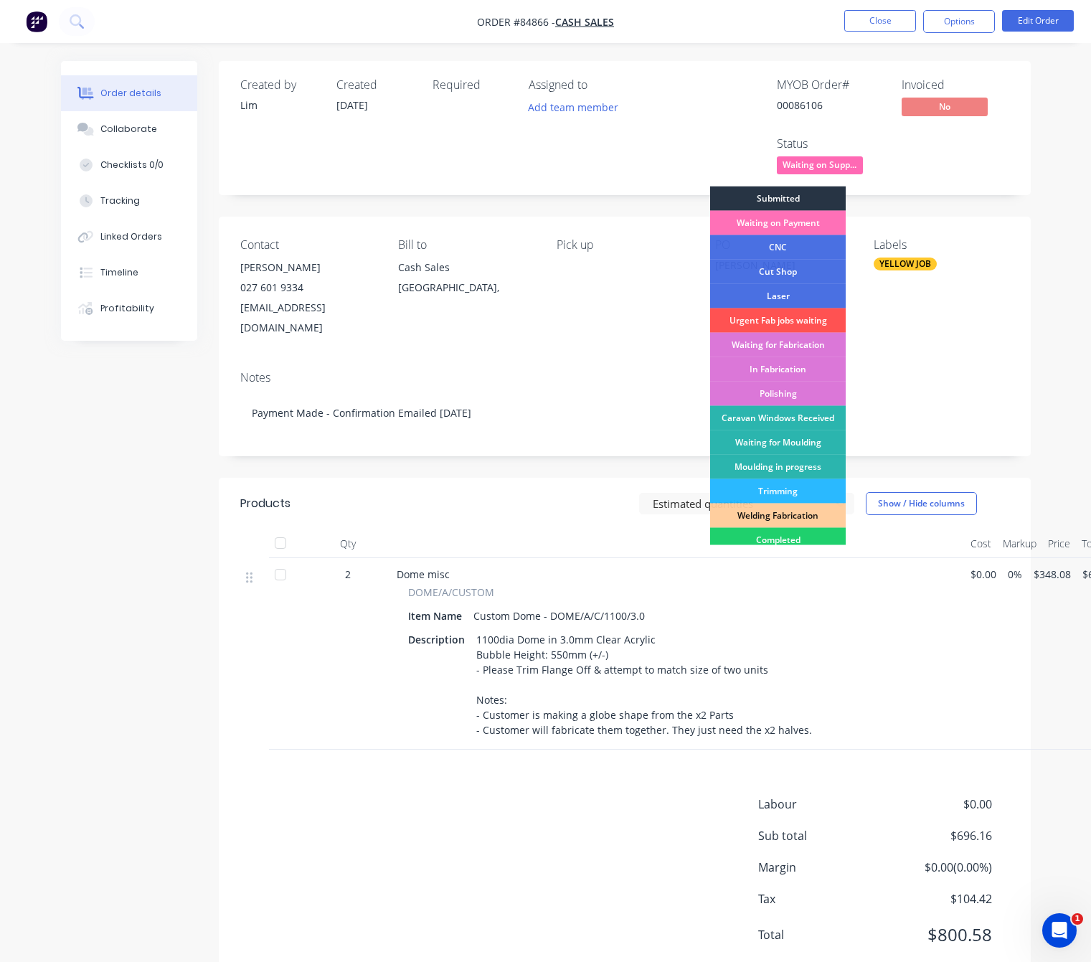
click at [809, 187] on div "Submitted" at bounding box center [778, 198] width 136 height 24
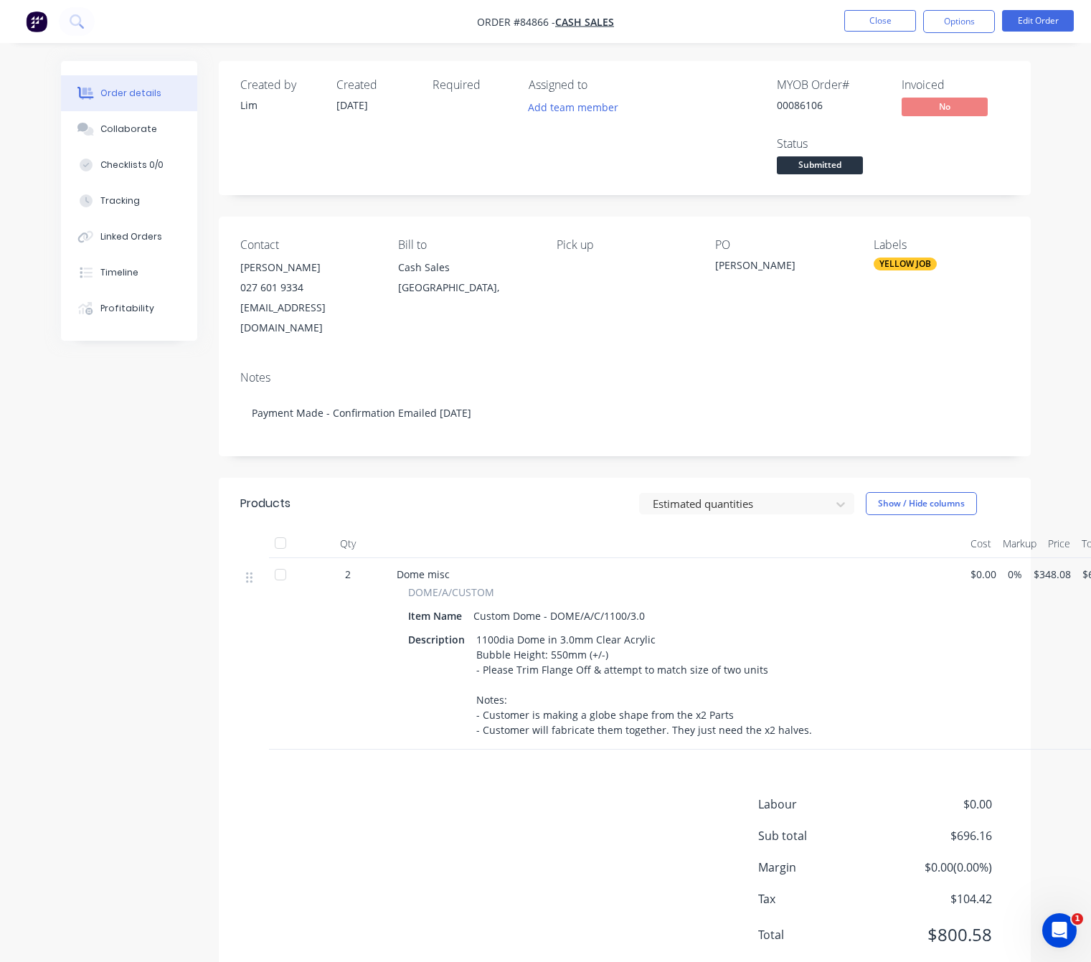
click at [153, 573] on div "Created by Lim Created 25/09/25 Required Assigned to Add team member MYOB Order…" at bounding box center [546, 533] width 970 height 944
drag, startPoint x: 183, startPoint y: 450, endPoint x: 196, endPoint y: 443, distance: 15.1
click at [183, 448] on div "Created by Lim Created 25/09/25 Required Assigned to Add team member MYOB Order…" at bounding box center [546, 533] width 970 height 944
click at [843, 168] on span "Submitted" at bounding box center [820, 165] width 86 height 18
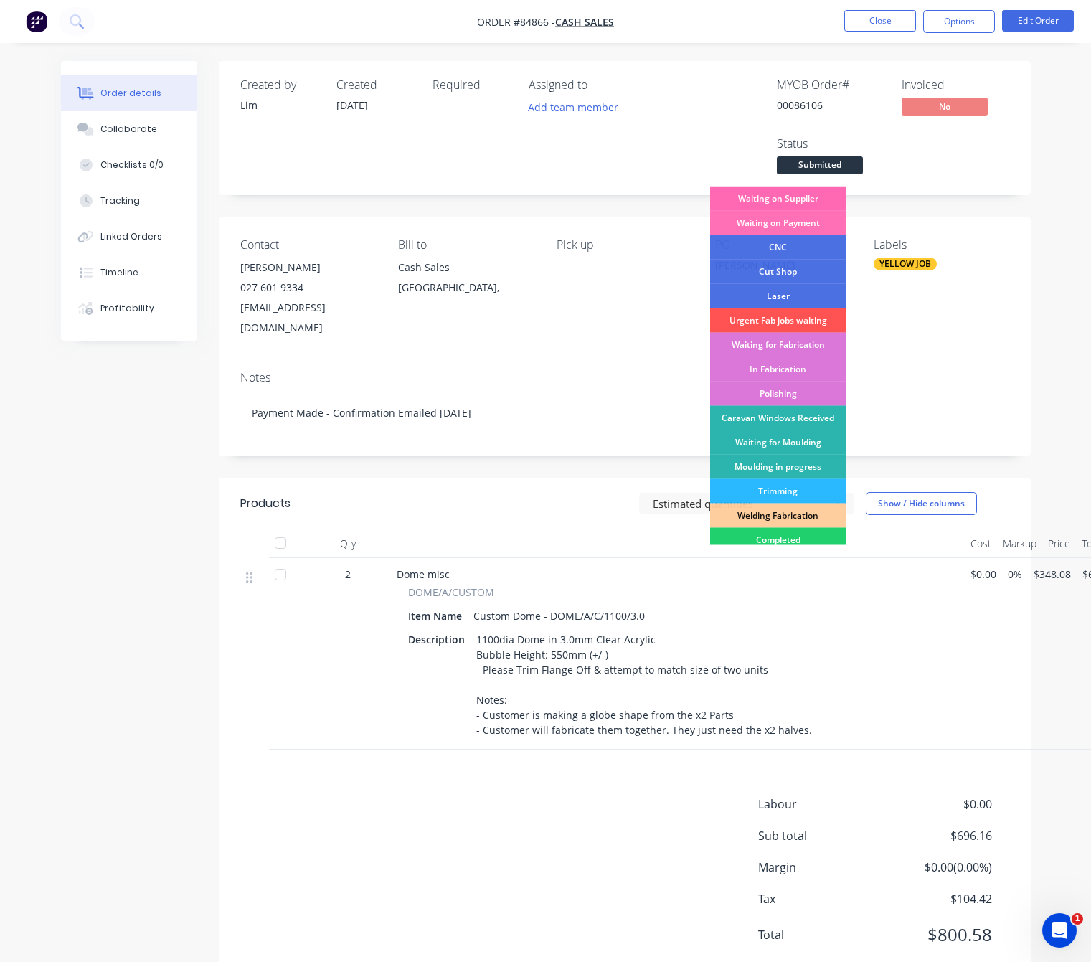
click at [813, 190] on div "Waiting on Supplier" at bounding box center [778, 198] width 136 height 24
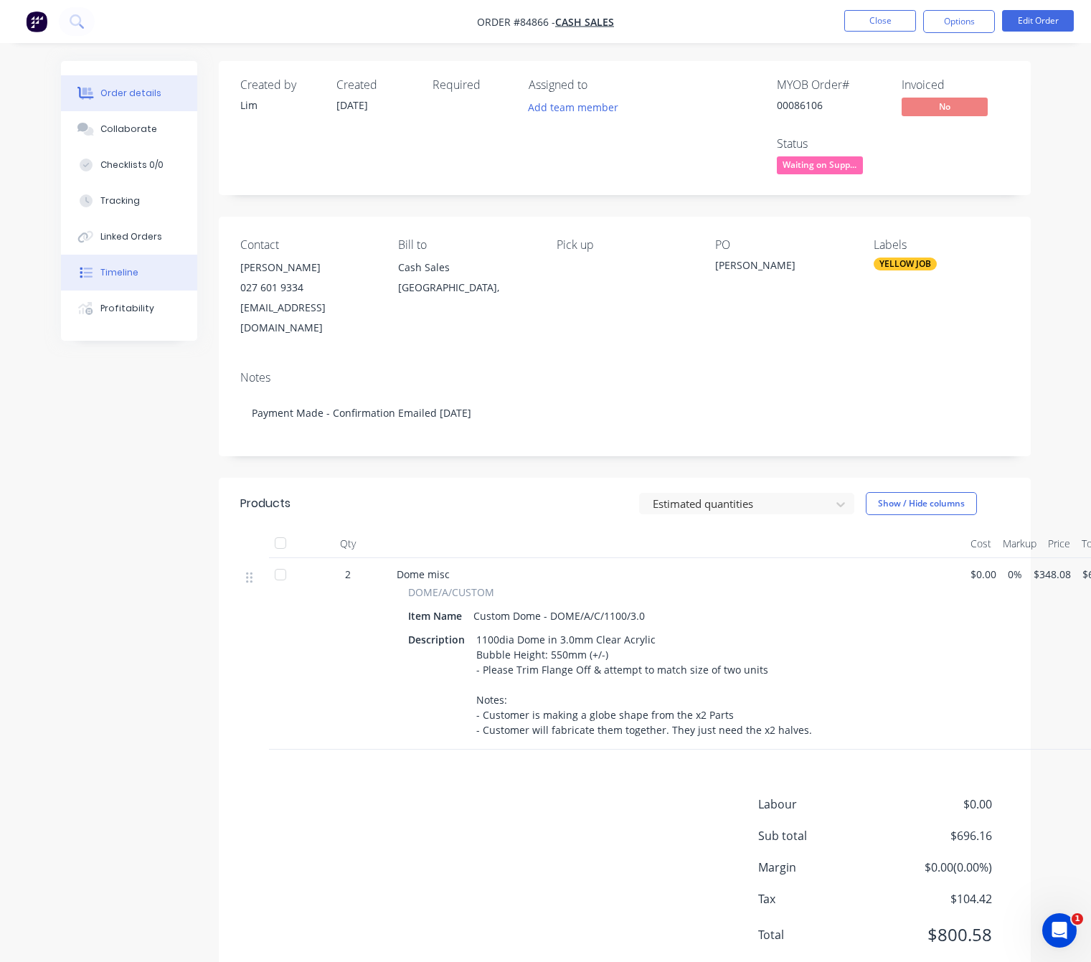
click at [147, 259] on button "Timeline" at bounding box center [129, 273] width 136 height 36
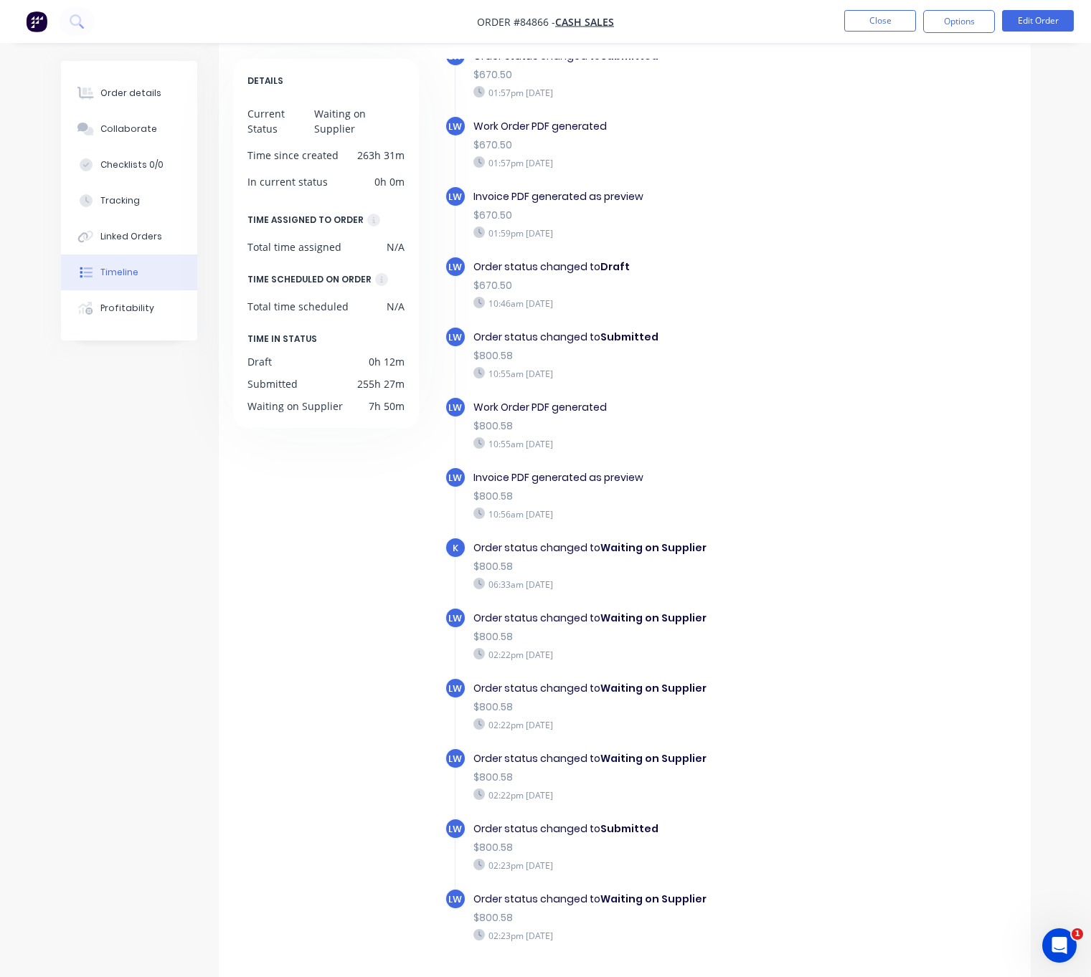
scroll to position [95, 0]
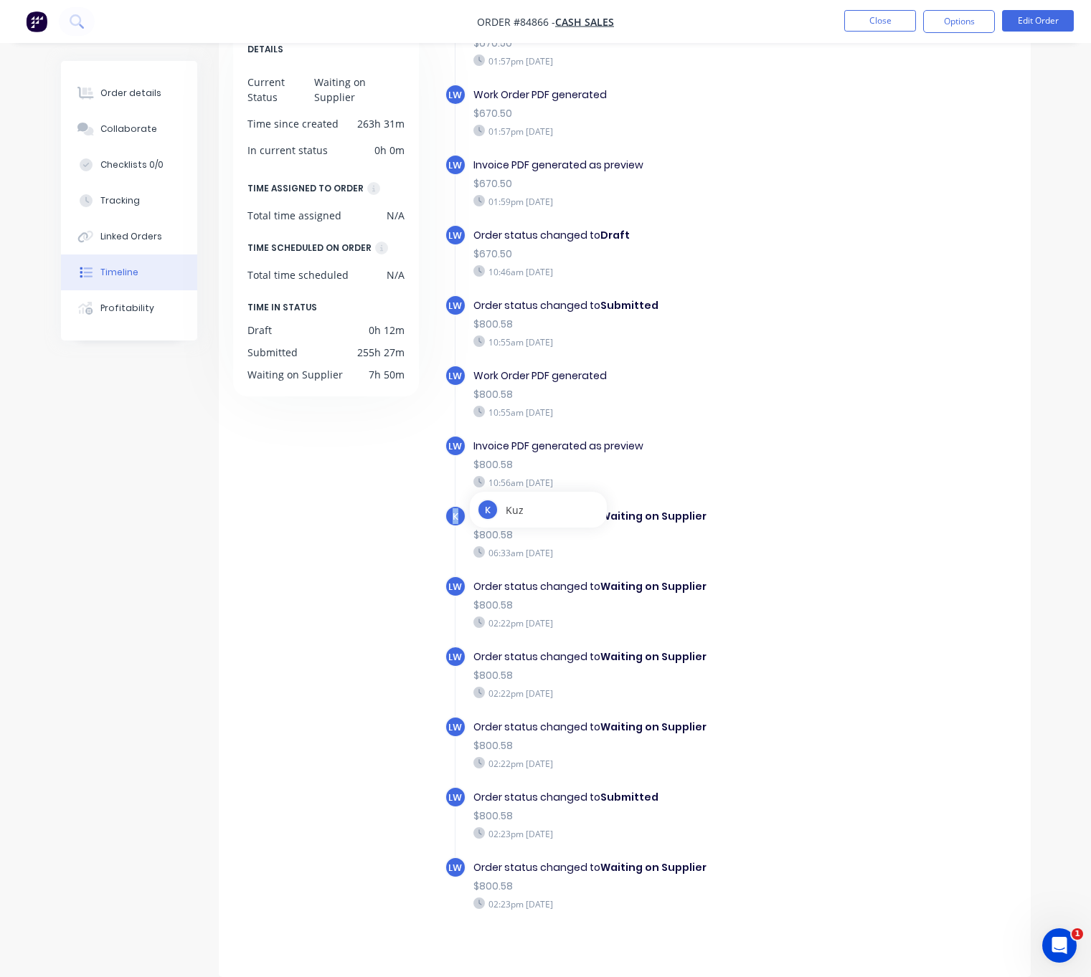
drag, startPoint x: 458, startPoint y: 506, endPoint x: 448, endPoint y: 506, distance: 10.0
click at [448, 506] on div "K" at bounding box center [456, 517] width 22 height 22
click at [416, 521] on div "DETAILS Current Status Waiting on Supplier Time since created 263h 31m In curre…" at bounding box center [331, 491] width 196 height 929
click at [110, 84] on button "Order details" at bounding box center [129, 93] width 136 height 36
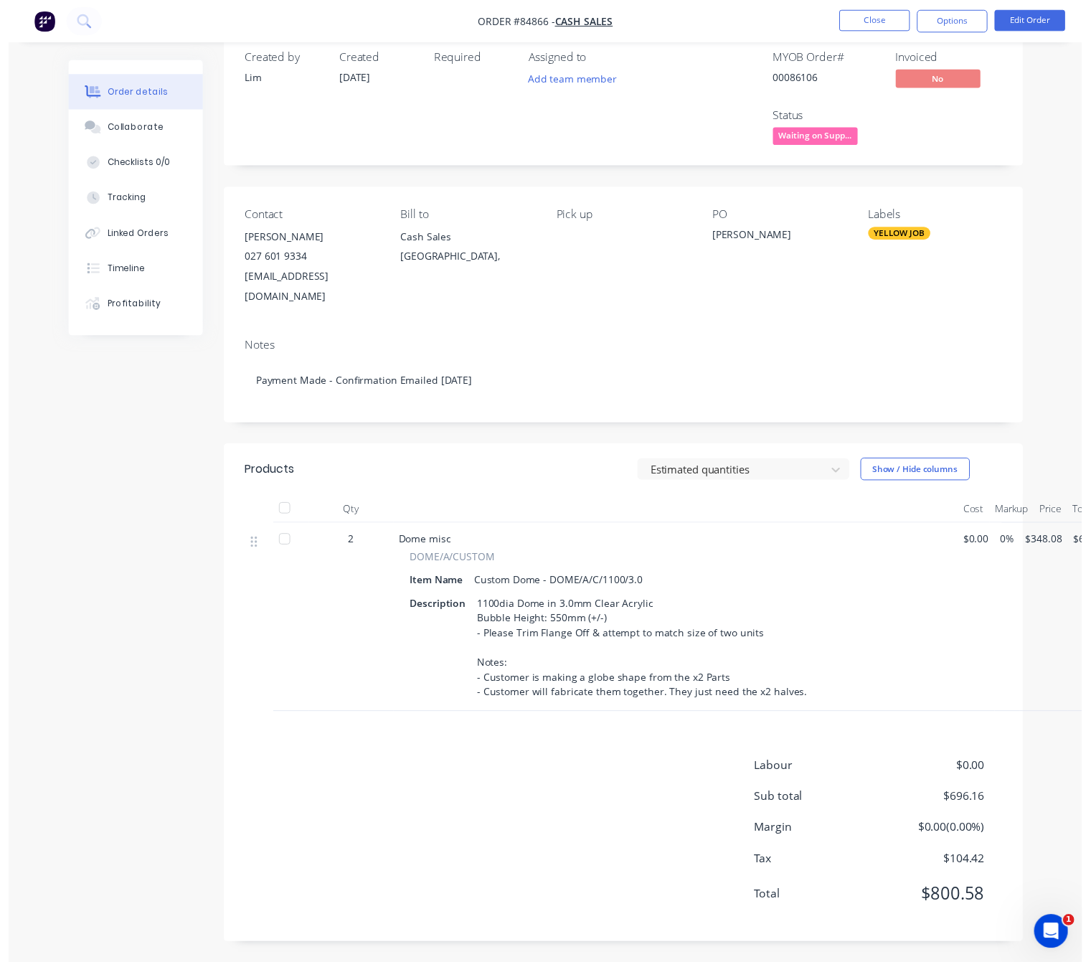
scroll to position [24, 0]
